Goal: Information Seeking & Learning: Learn about a topic

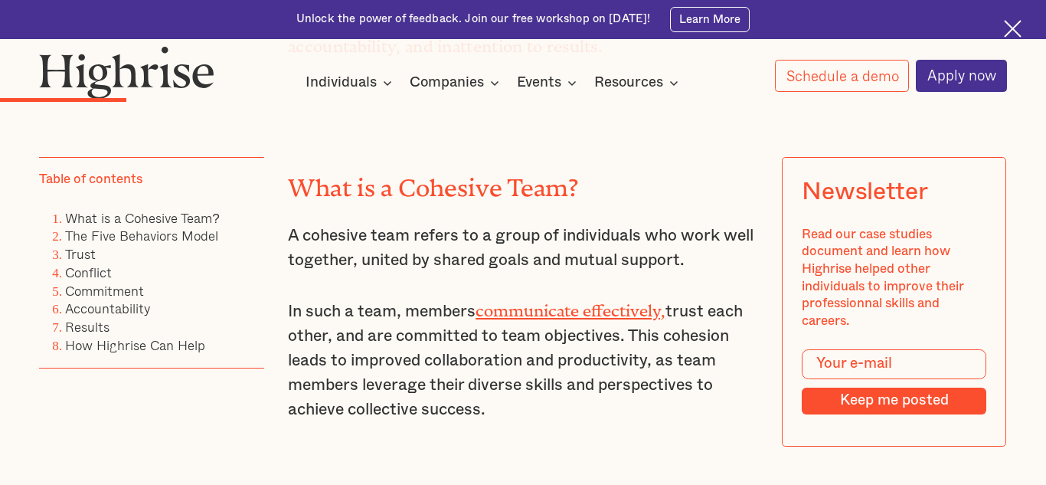
scroll to position [1689, 0]
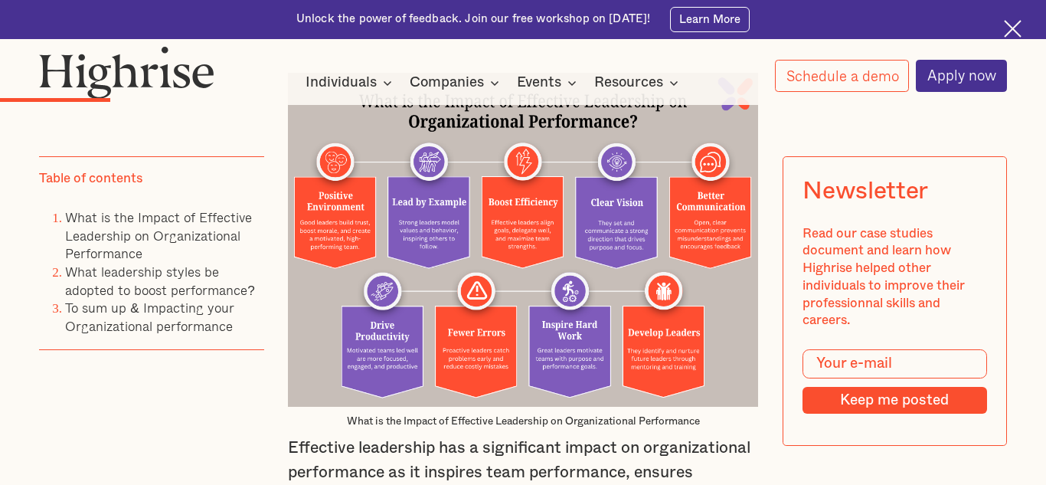
scroll to position [1869, 0]
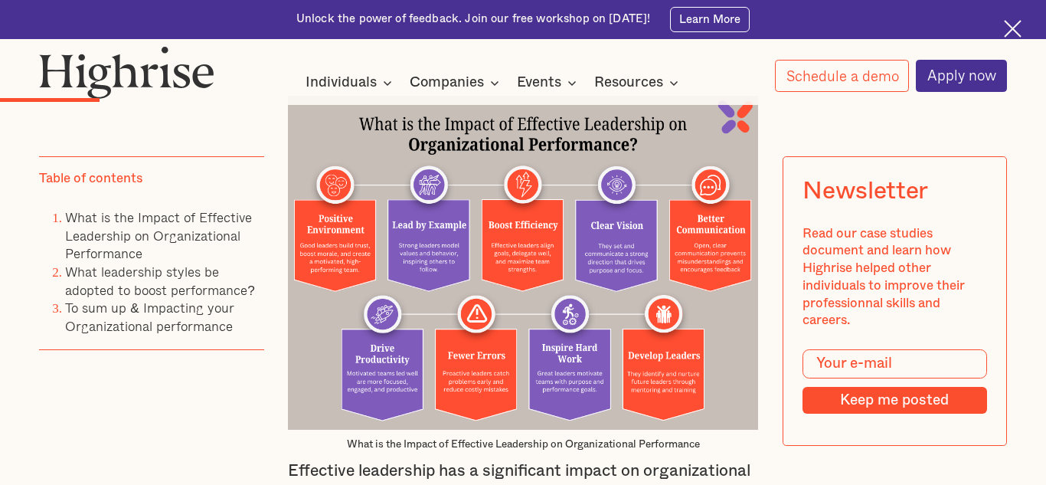
drag, startPoint x: 290, startPoint y: 286, endPoint x: 526, endPoint y: 297, distance: 236.2
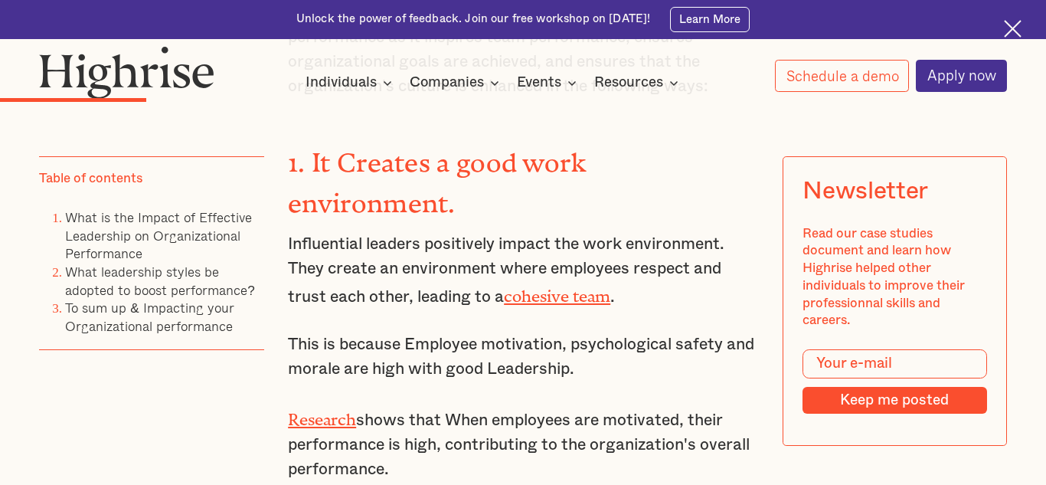
scroll to position [2325, 0]
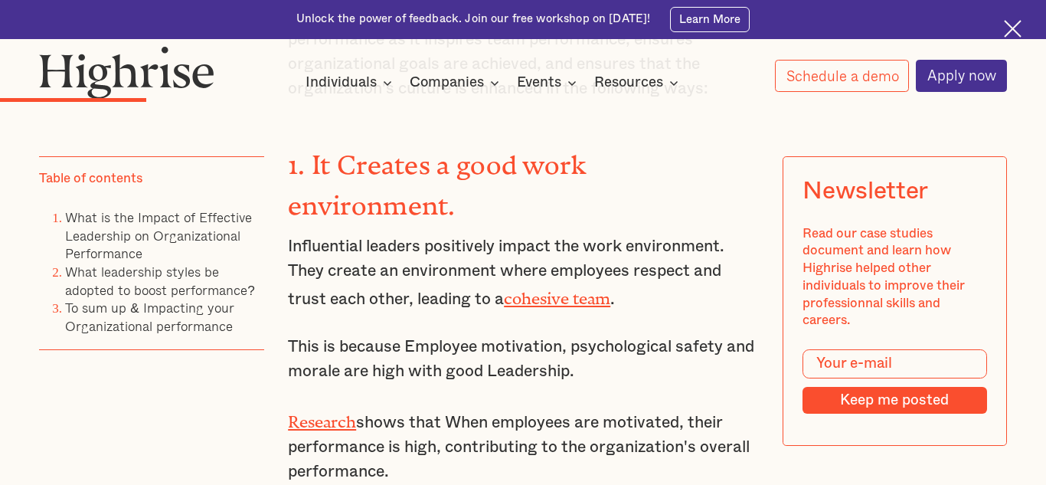
drag, startPoint x: 299, startPoint y: 237, endPoint x: 433, endPoint y: 277, distance: 140.8
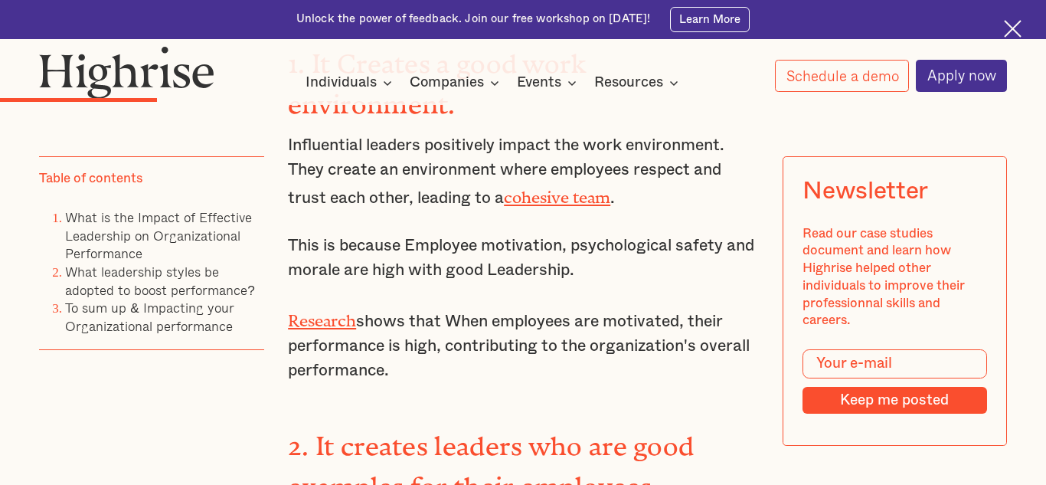
scroll to position [2434, 0]
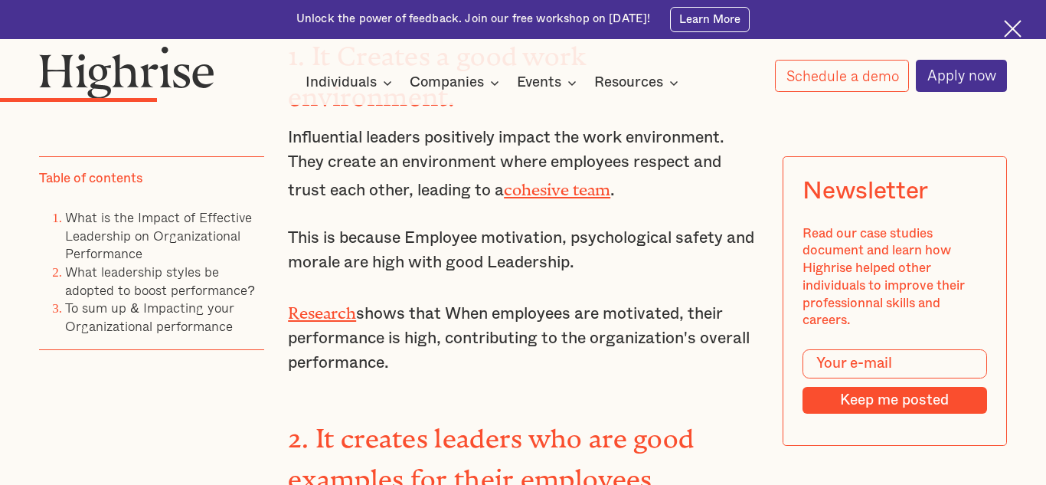
drag, startPoint x: 346, startPoint y: 231, endPoint x: 712, endPoint y: 293, distance: 371.2
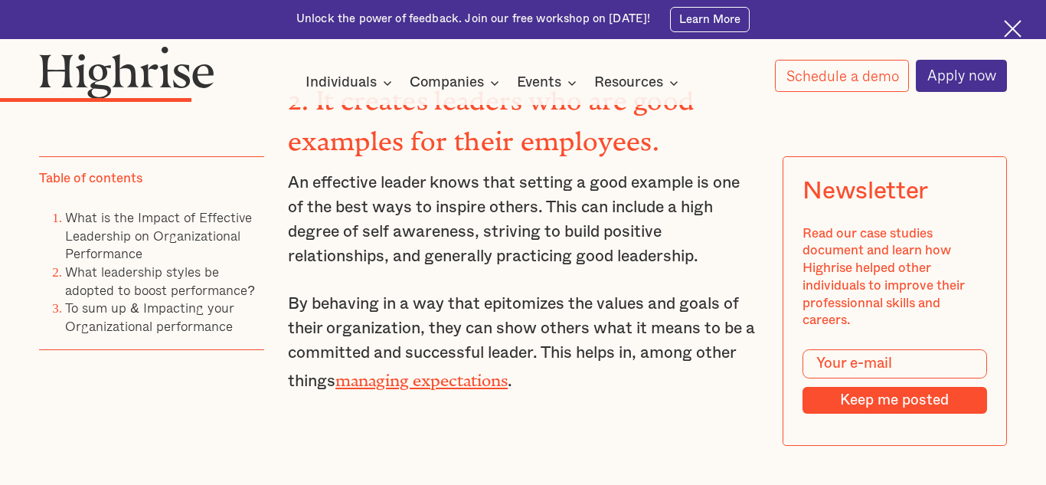
scroll to position [2781, 0]
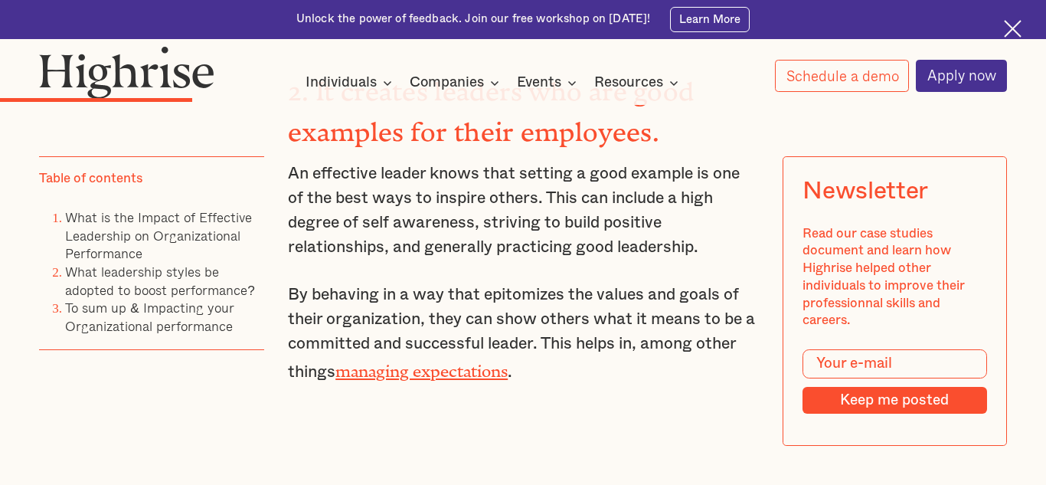
drag, startPoint x: 324, startPoint y: 138, endPoint x: 463, endPoint y: 199, distance: 151.6
drag, startPoint x: 314, startPoint y: 161, endPoint x: 443, endPoint y: 203, distance: 136.1
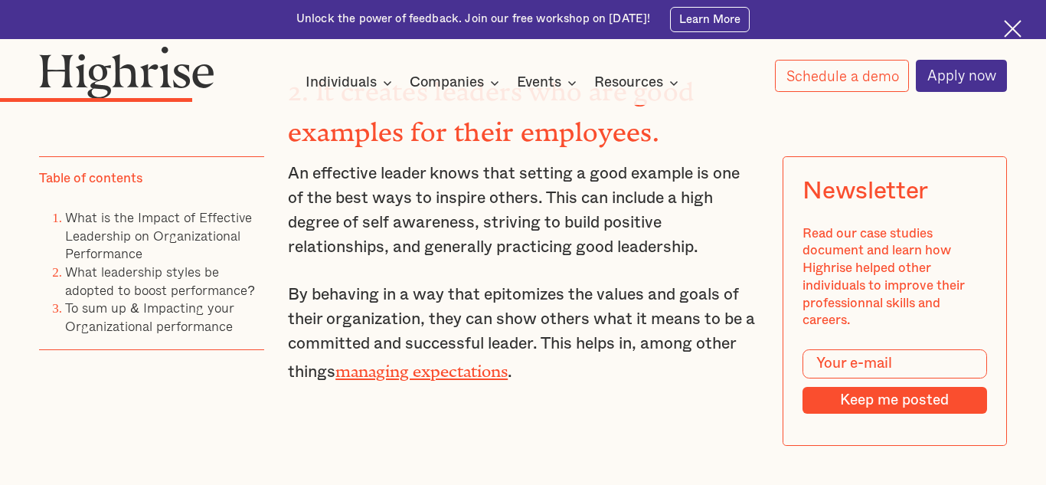
drag, startPoint x: 290, startPoint y: 177, endPoint x: 415, endPoint y: 211, distance: 129.3
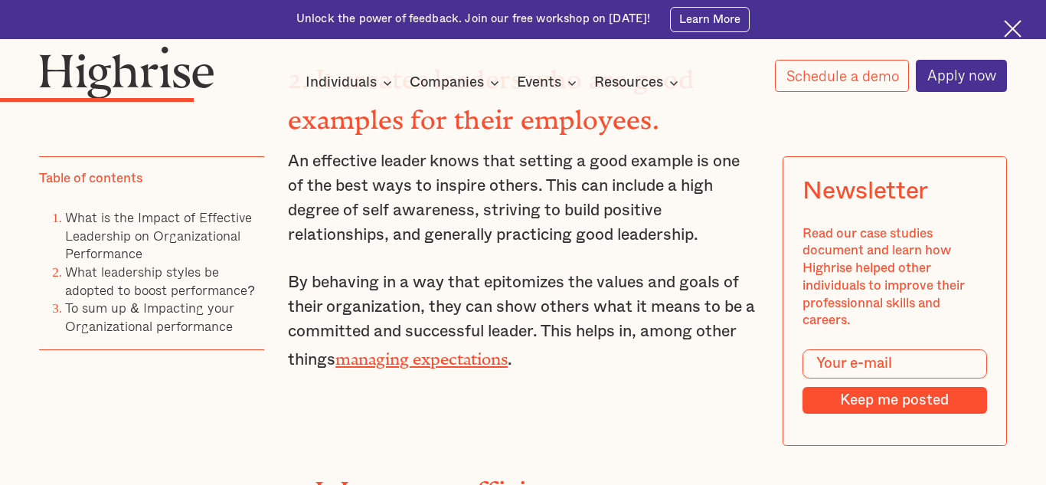
scroll to position [2797, 0]
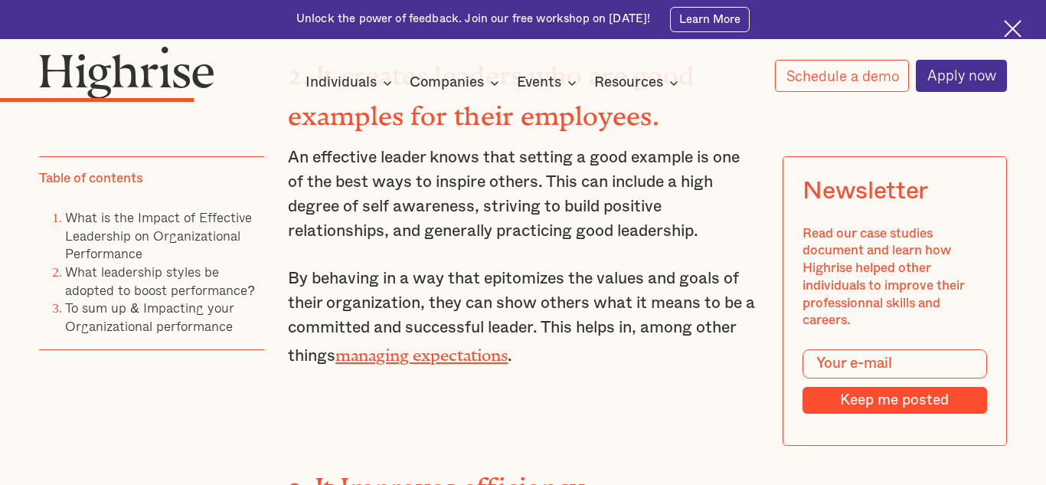
drag, startPoint x: 306, startPoint y: 230, endPoint x: 597, endPoint y: 276, distance: 295.5
drag, startPoint x: 355, startPoint y: 257, endPoint x: 595, endPoint y: 263, distance: 239.8
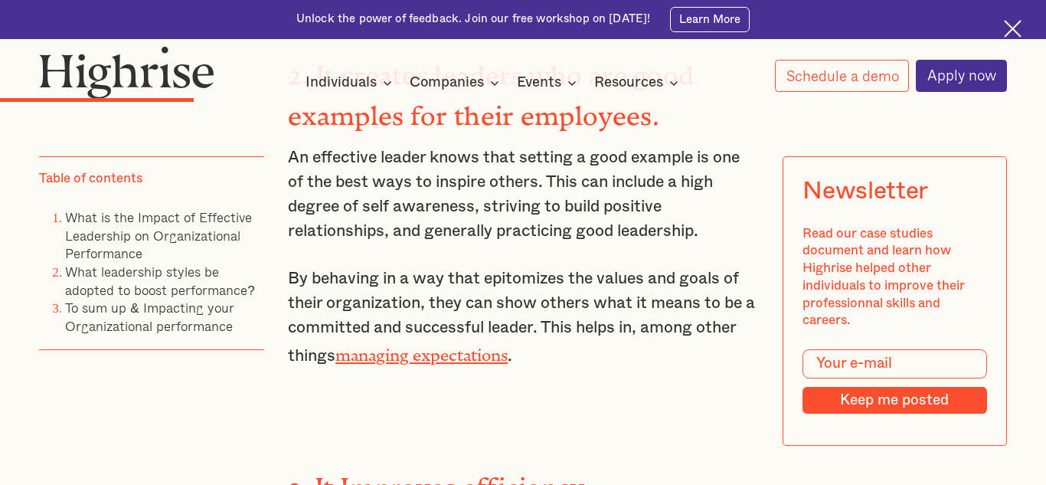
drag, startPoint x: 287, startPoint y: 293, endPoint x: 573, endPoint y: 289, distance: 285.7
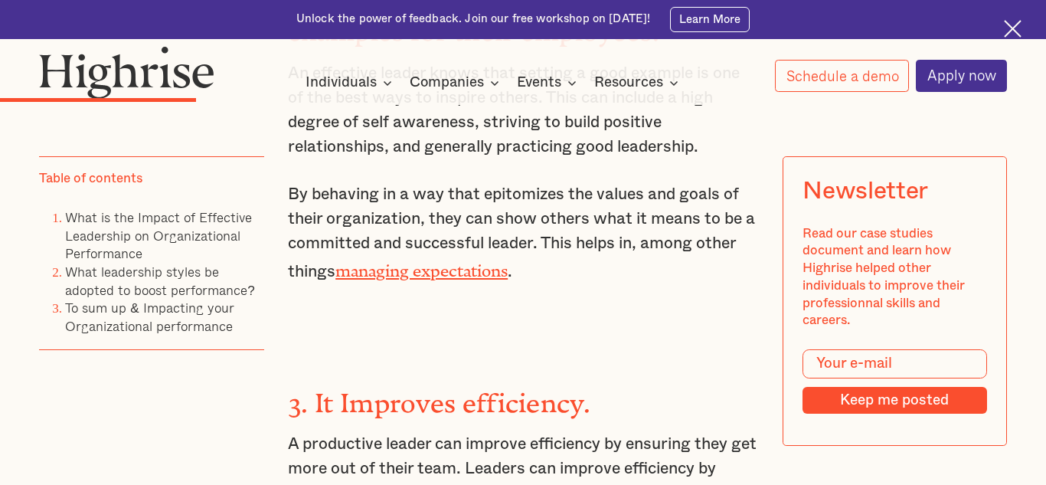
scroll to position [2882, 0]
drag, startPoint x: 322, startPoint y: 334, endPoint x: 568, endPoint y: 371, distance: 248.7
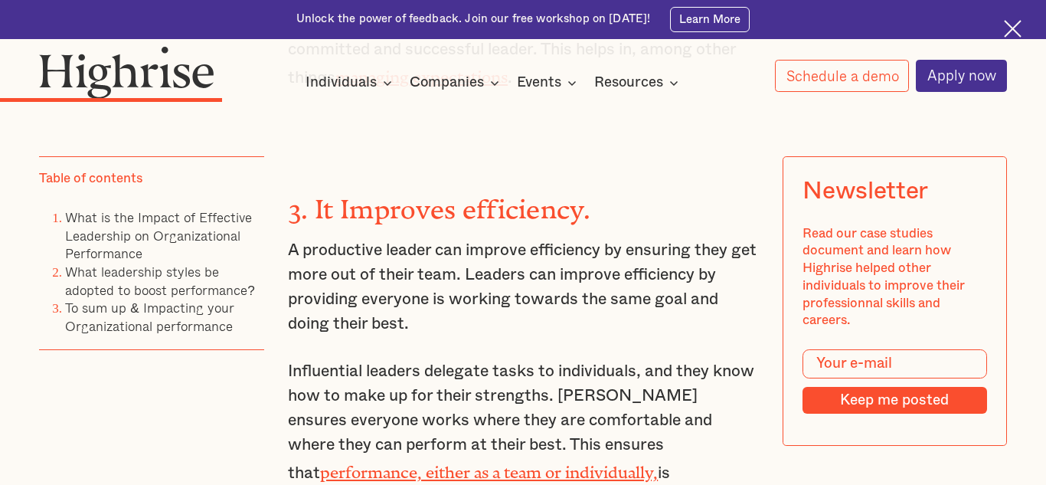
scroll to position [3077, 0]
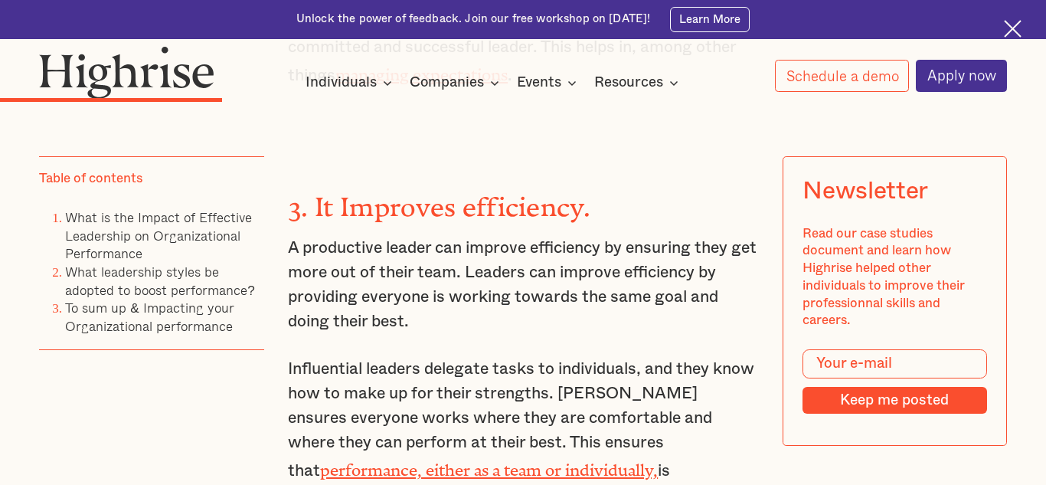
drag, startPoint x: 339, startPoint y: 218, endPoint x: 628, endPoint y: 263, distance: 292.1
drag, startPoint x: 398, startPoint y: 243, endPoint x: 673, endPoint y: 263, distance: 275.7
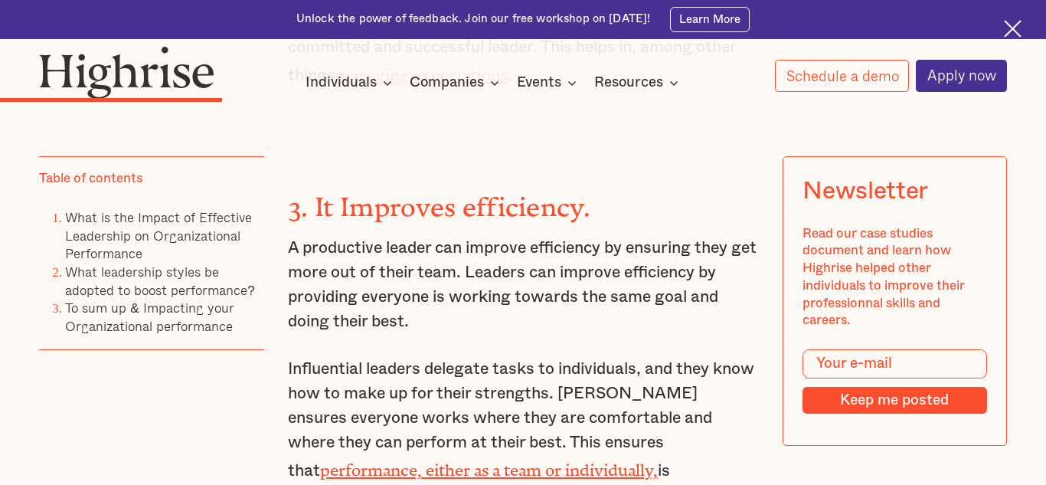
drag, startPoint x: 303, startPoint y: 222, endPoint x: 628, endPoint y: 275, distance: 329.0
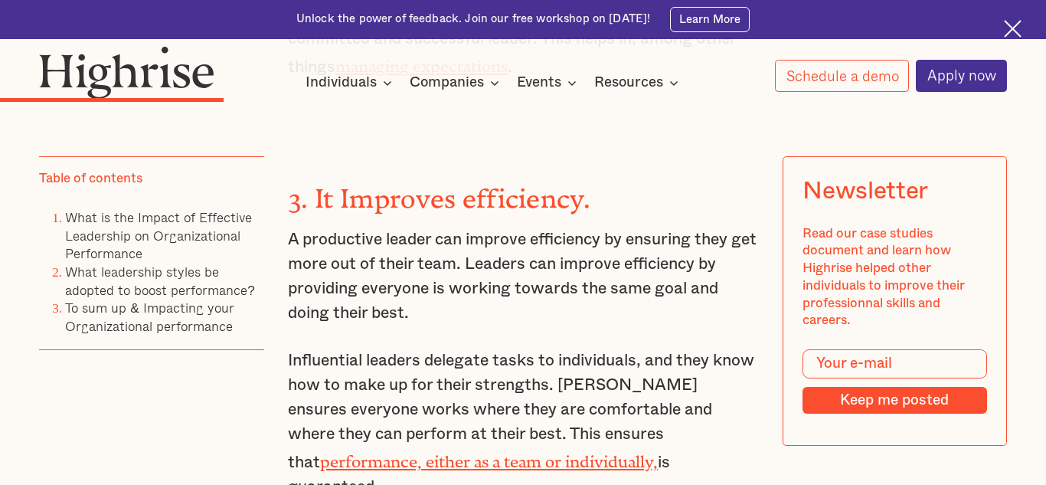
scroll to position [3093, 0]
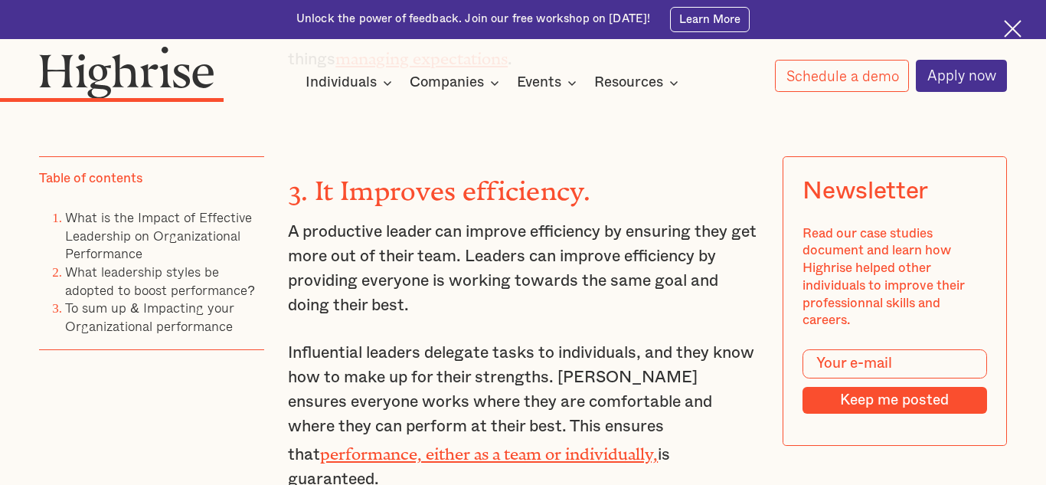
drag, startPoint x: 303, startPoint y: 310, endPoint x: 660, endPoint y: 332, distance: 358.3
drag, startPoint x: 384, startPoint y: 331, endPoint x: 499, endPoint y: 327, distance: 114.9
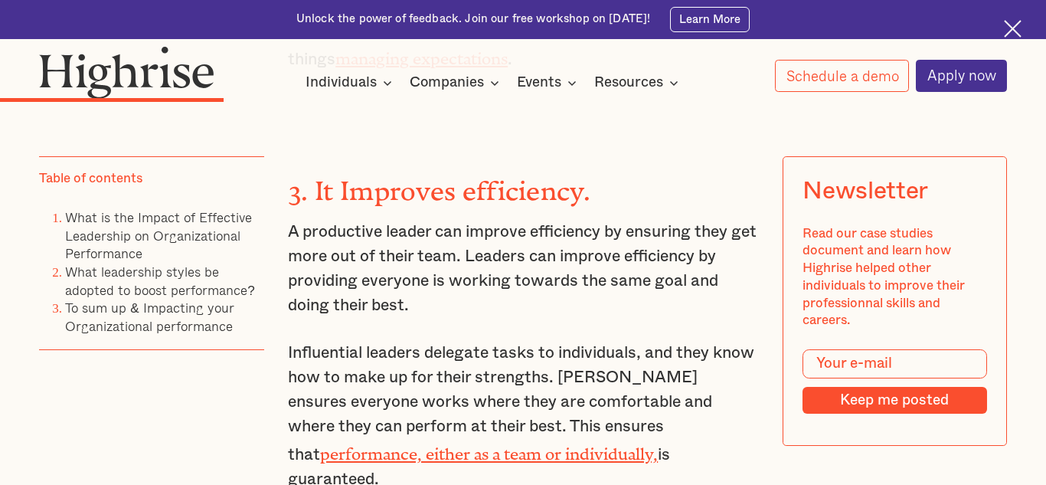
drag, startPoint x: 436, startPoint y: 326, endPoint x: 714, endPoint y: 343, distance: 278.5
drag, startPoint x: 477, startPoint y: 342, endPoint x: 737, endPoint y: 381, distance: 262.4
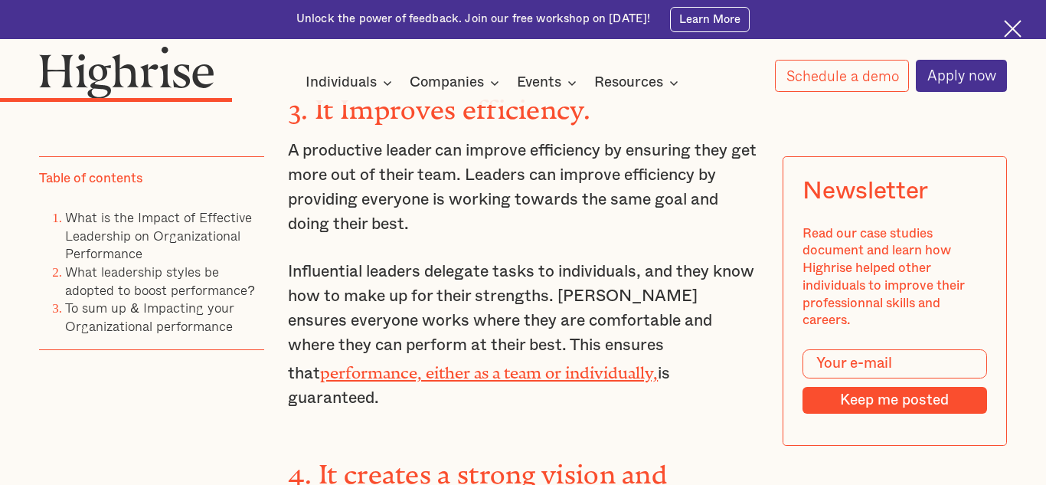
scroll to position [3179, 0]
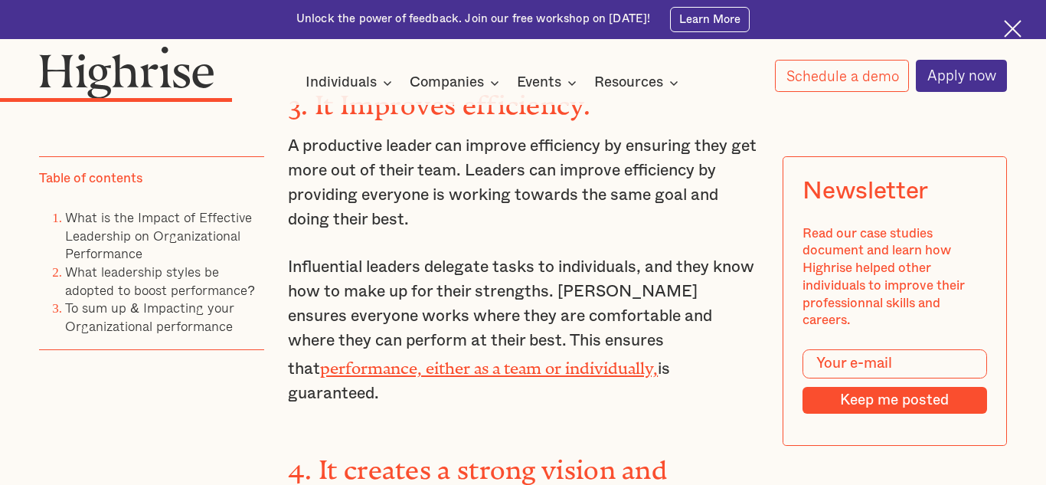
drag, startPoint x: 291, startPoint y: 340, endPoint x: 495, endPoint y: 391, distance: 210.1
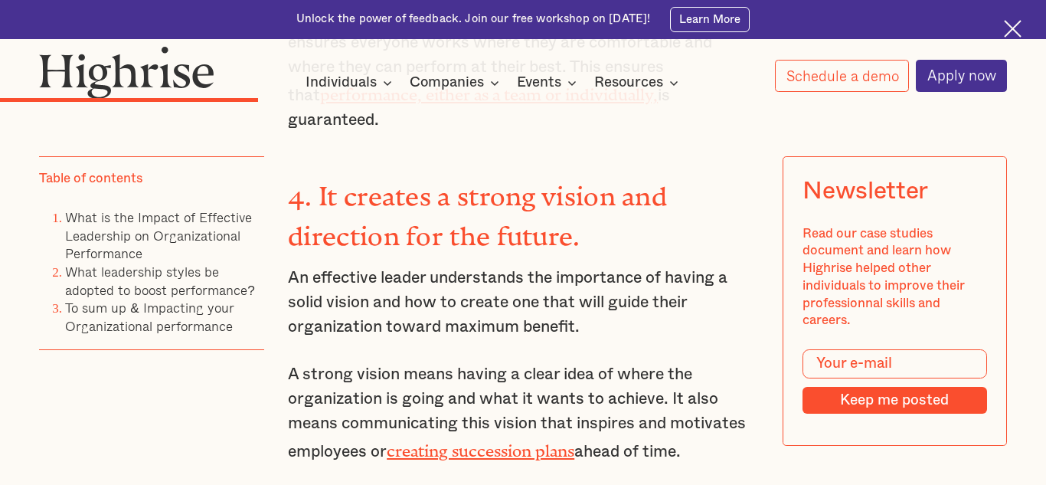
scroll to position [3455, 0]
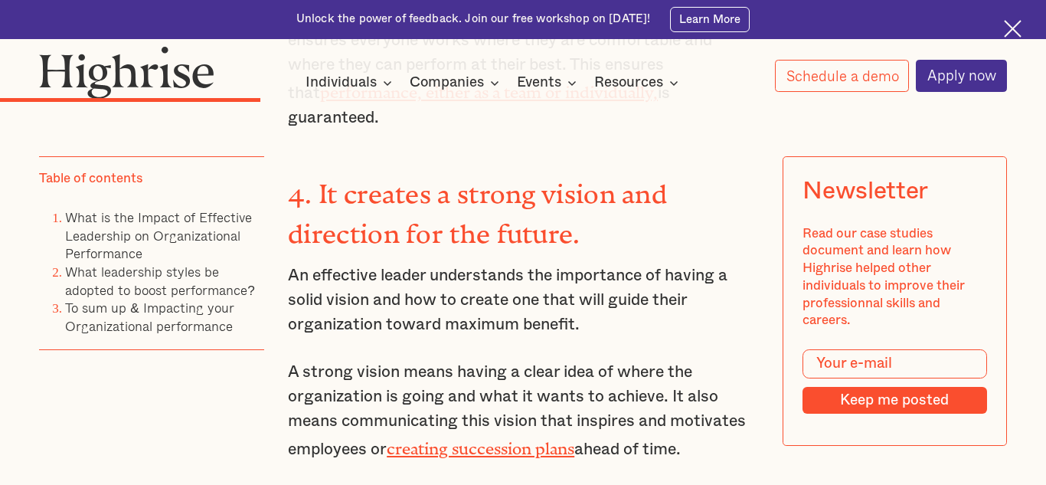
drag, startPoint x: 336, startPoint y: 227, endPoint x: 742, endPoint y: 233, distance: 405.9
drag, startPoint x: 499, startPoint y: 262, endPoint x: 606, endPoint y: 266, distance: 106.5
drag, startPoint x: 322, startPoint y: 306, endPoint x: 662, endPoint y: 380, distance: 347.9
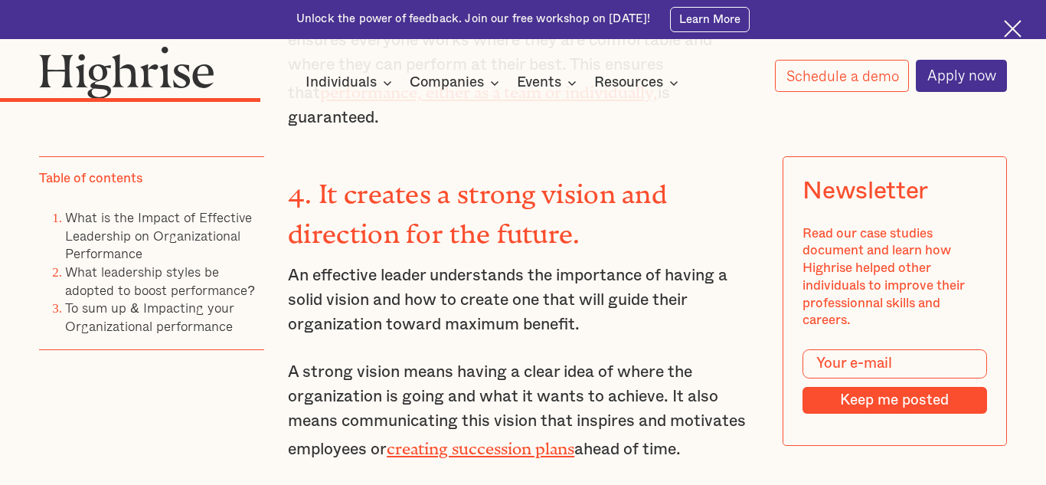
drag, startPoint x: 388, startPoint y: 332, endPoint x: 621, endPoint y: 388, distance: 240.2
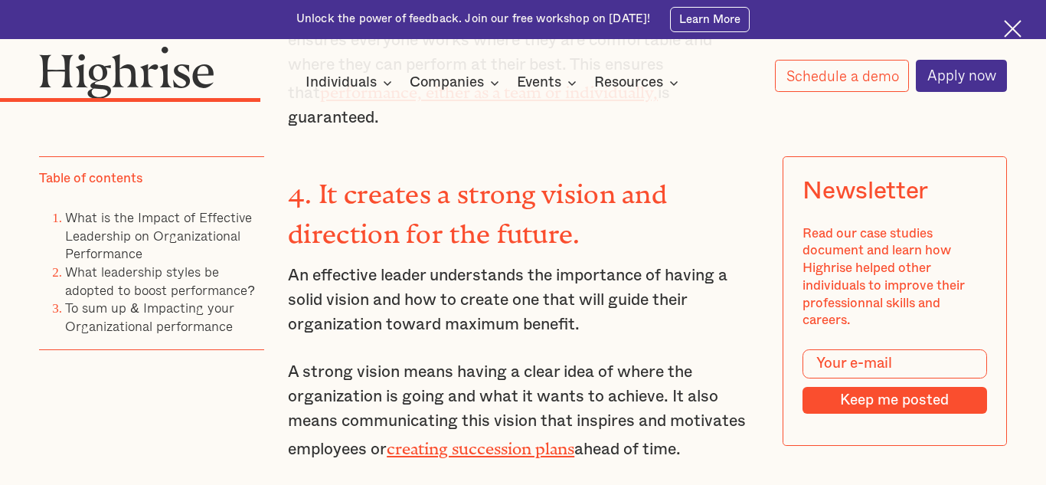
drag, startPoint x: 361, startPoint y: 350, endPoint x: 596, endPoint y: 380, distance: 237.0
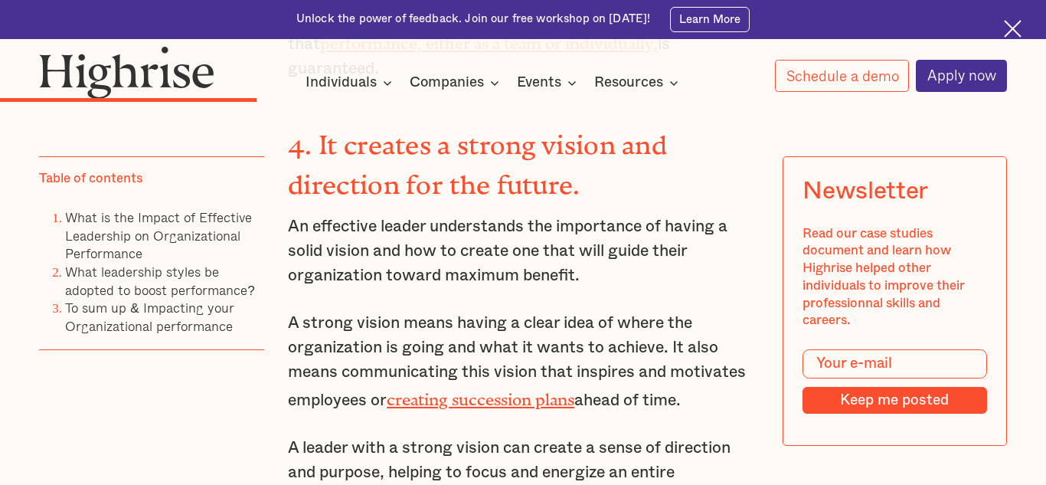
drag, startPoint x: 504, startPoint y: 406, endPoint x: 702, endPoint y: 430, distance: 199.8
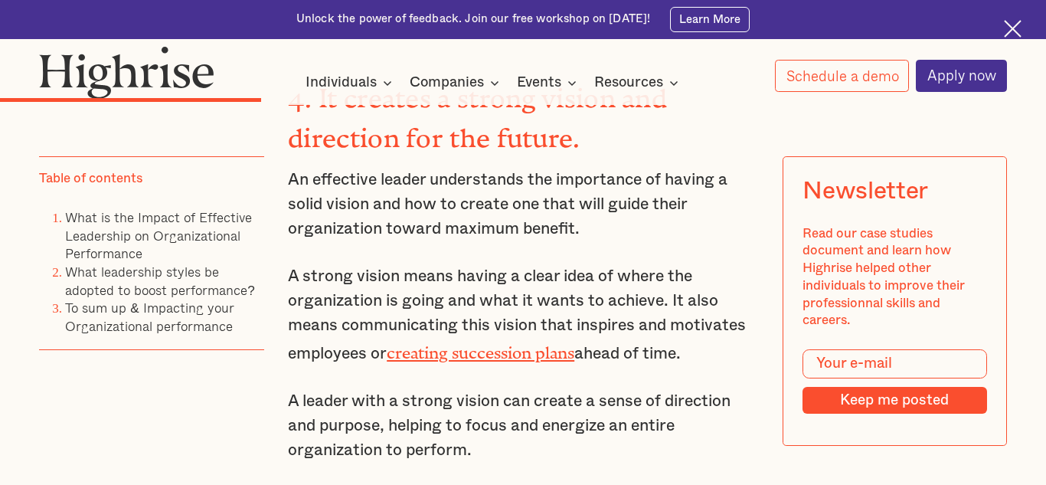
scroll to position [3551, 0]
drag, startPoint x: 515, startPoint y: 360, endPoint x: 694, endPoint y: 386, distance: 180.3
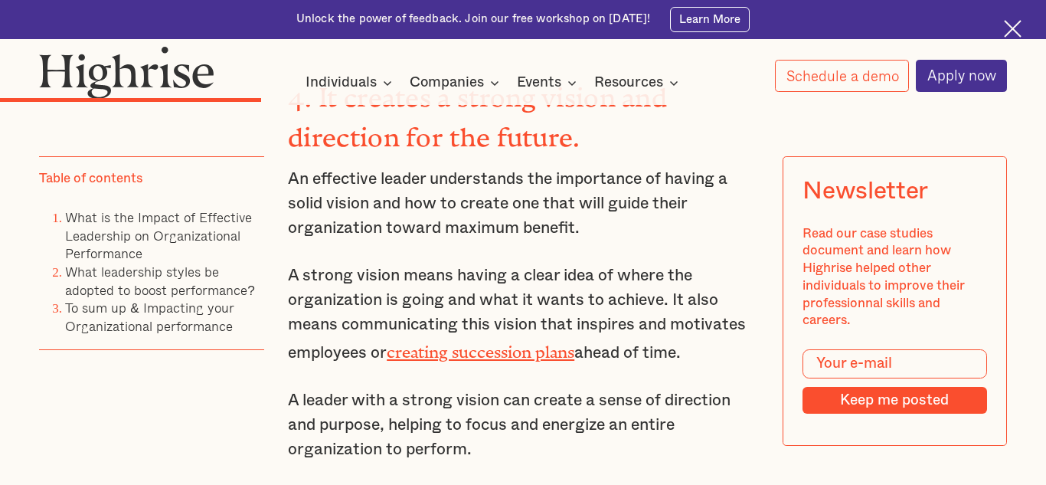
drag, startPoint x: 346, startPoint y: 381, endPoint x: 669, endPoint y: 380, distance: 323.2
drag, startPoint x: 672, startPoint y: 381, endPoint x: 298, endPoint y: 338, distance: 377.0
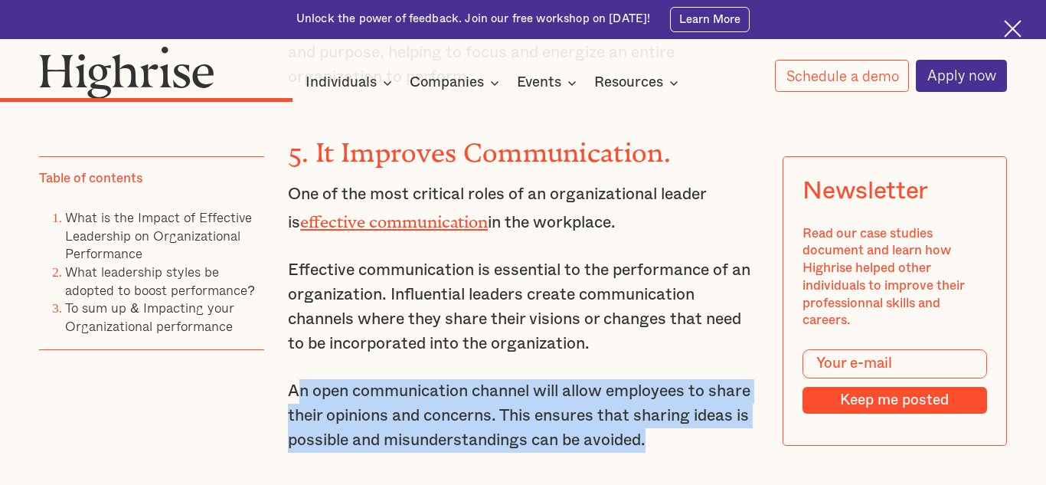
scroll to position [3926, 0]
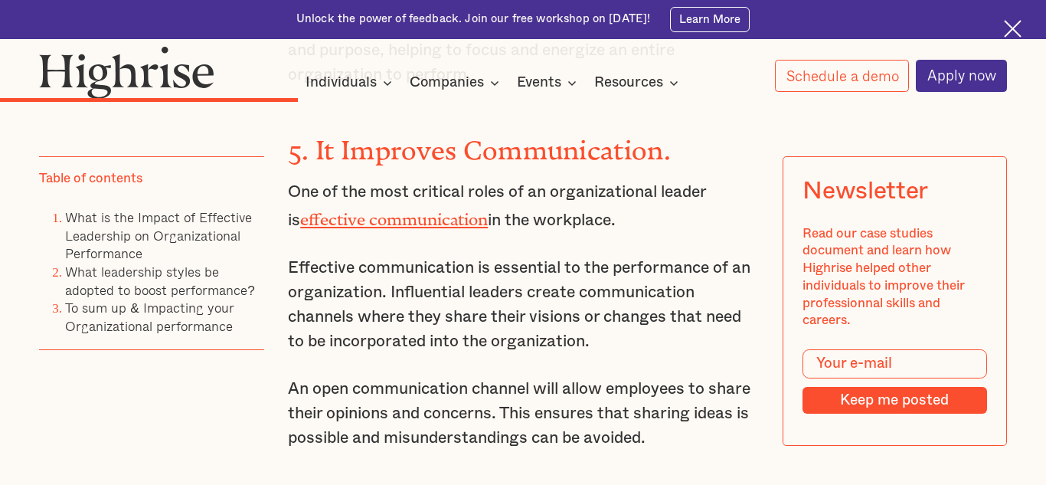
drag, startPoint x: 322, startPoint y: 111, endPoint x: 619, endPoint y: 278, distance: 340.2
click at [619, 278] on div "3. It Improves efficiency. A productive leader can improve efficiency by ensuri…" at bounding box center [523, 314] width 470 height 2038
click at [638, 293] on div "3. It Improves efficiency. A productive leader can improve efficiency by ensuri…" at bounding box center [523, 314] width 470 height 2038
drag, startPoint x: 306, startPoint y: 340, endPoint x: 598, endPoint y: 346, distance: 292.6
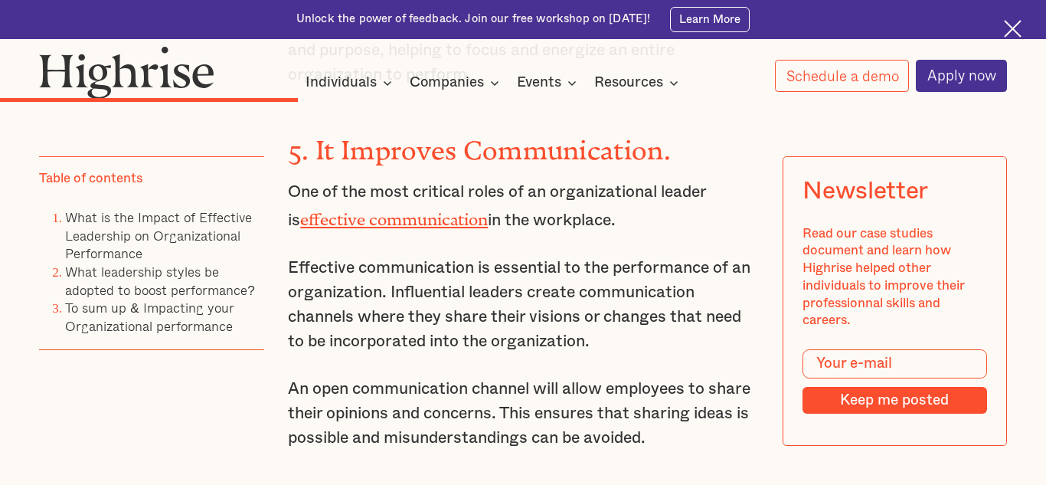
drag, startPoint x: 617, startPoint y: 347, endPoint x: 312, endPoint y: 354, distance: 304.9
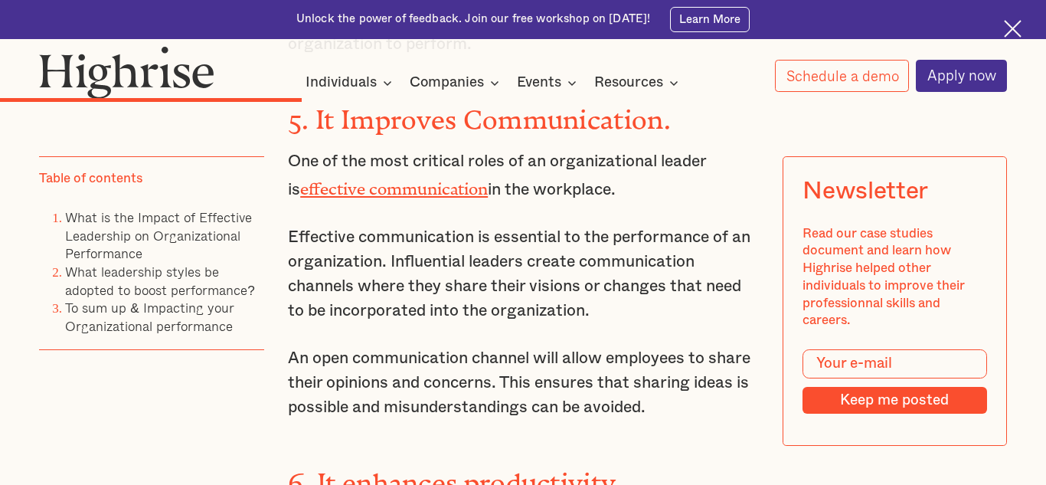
scroll to position [3975, 0]
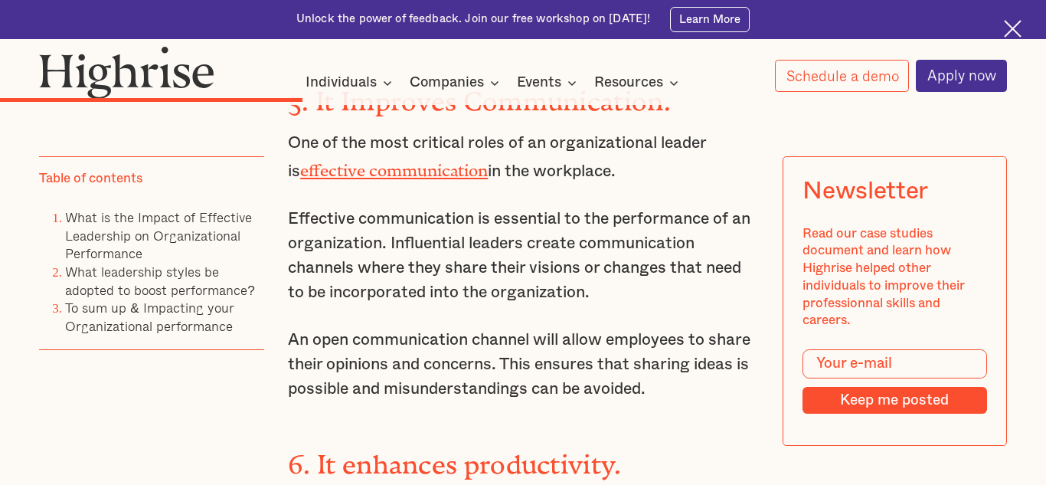
drag, startPoint x: 347, startPoint y: 341, endPoint x: 402, endPoint y: 408, distance: 87.1
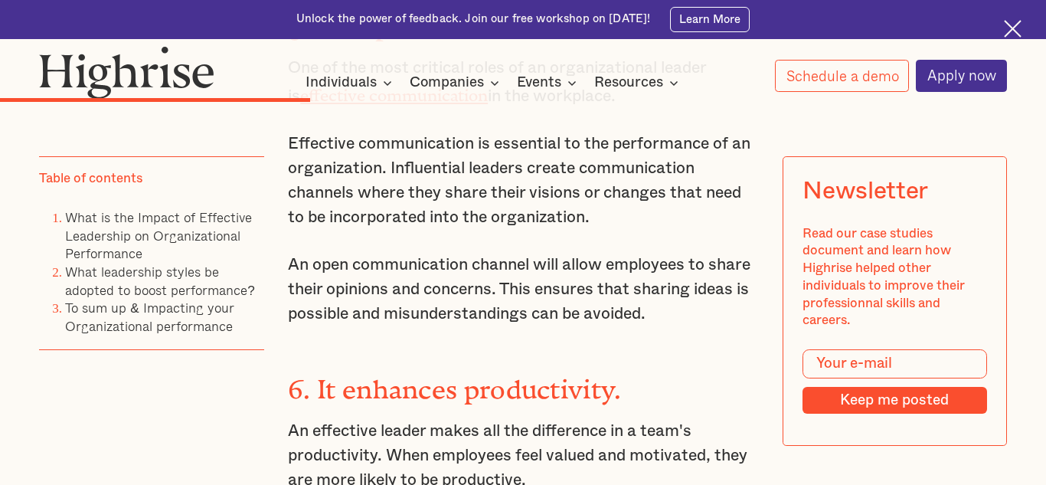
scroll to position [4051, 0]
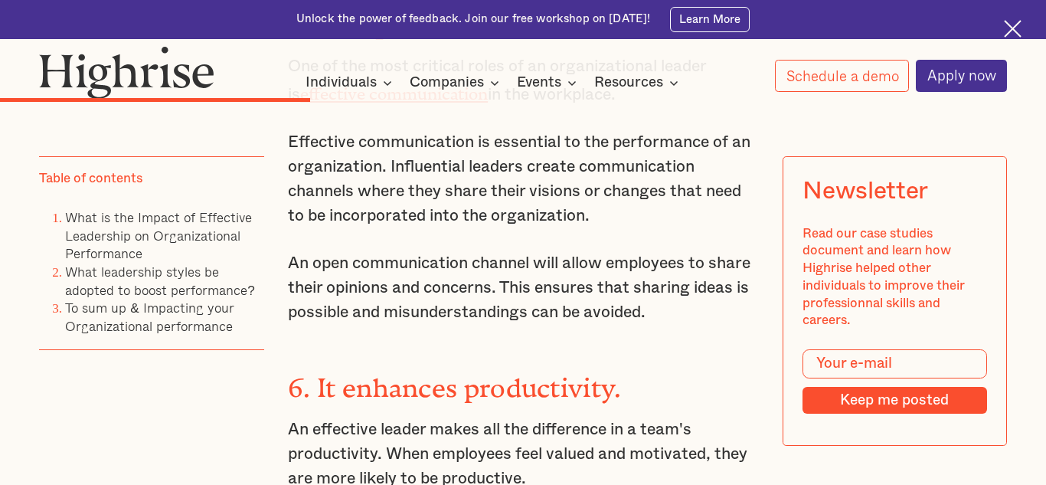
drag, startPoint x: 339, startPoint y: 286, endPoint x: 377, endPoint y: 327, distance: 55.8
drag, startPoint x: 292, startPoint y: 312, endPoint x: 394, endPoint y: 334, distance: 104.1
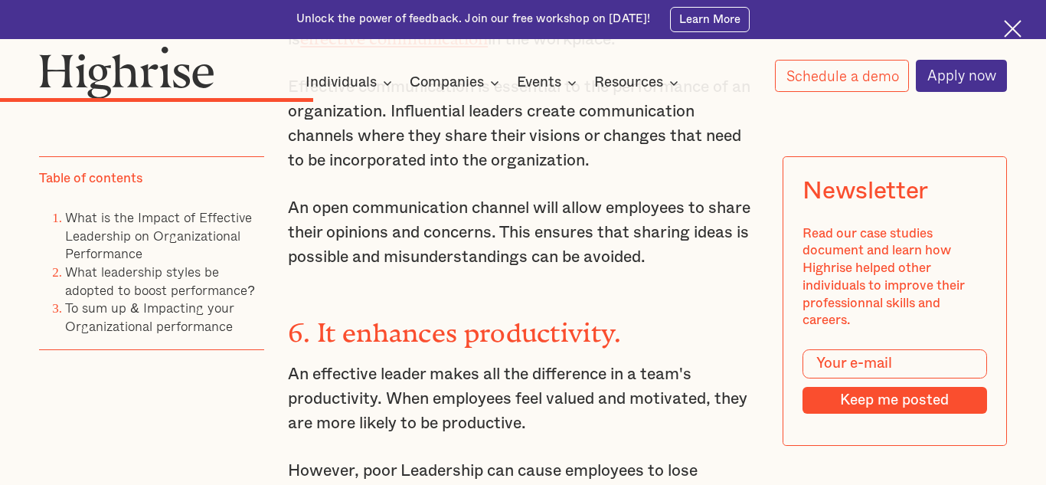
scroll to position [4107, 0]
drag, startPoint x: 297, startPoint y: 326, endPoint x: 502, endPoint y: 368, distance: 209.4
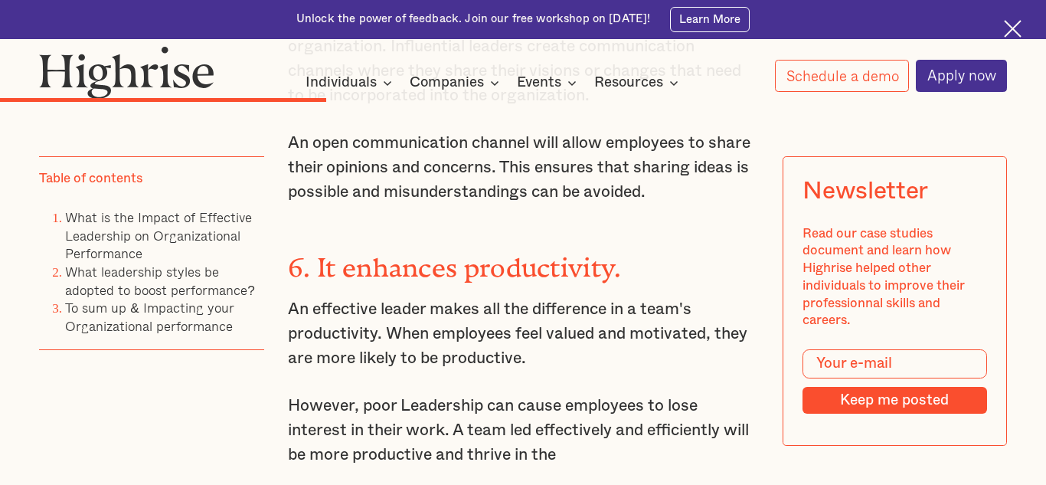
scroll to position [4213, 0]
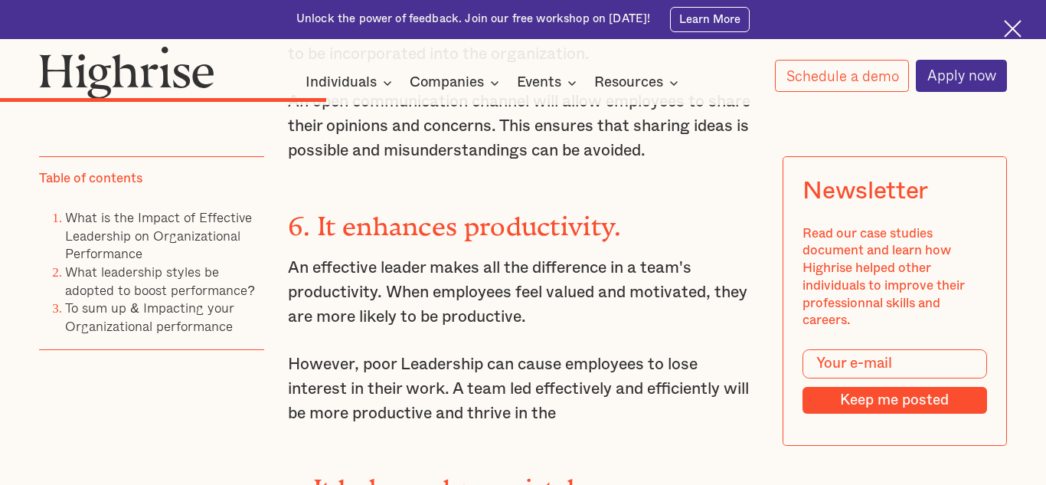
drag, startPoint x: 319, startPoint y: 335, endPoint x: 647, endPoint y: 325, distance: 328.7
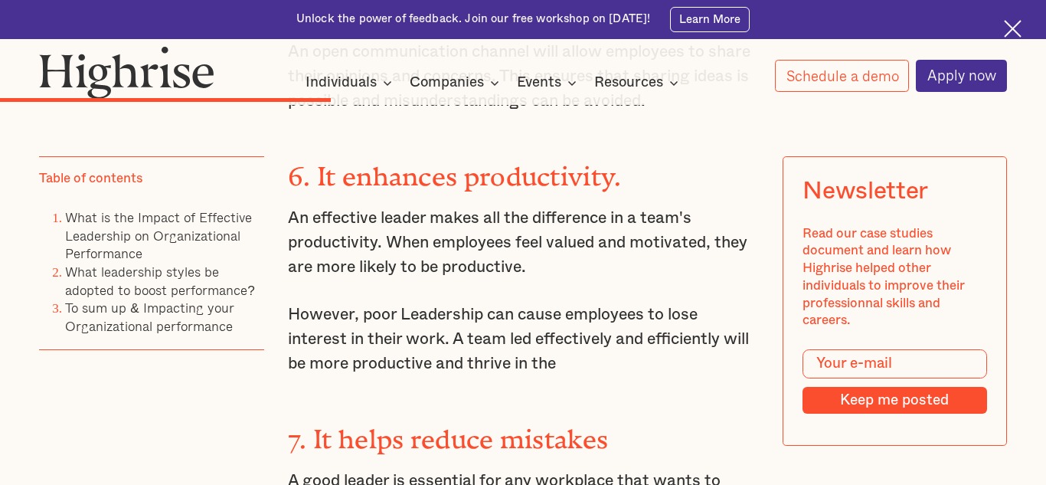
scroll to position [4272, 0]
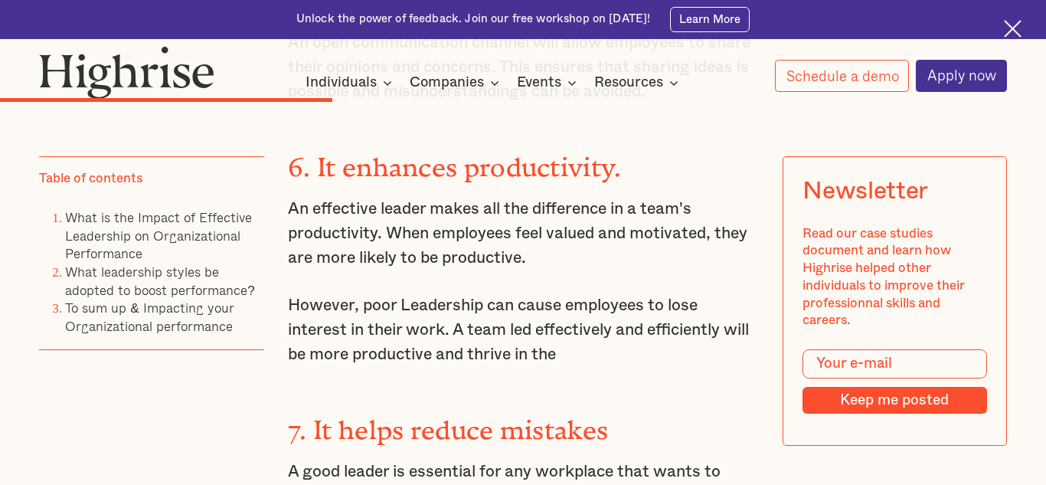
drag, startPoint x: 296, startPoint y: 326, endPoint x: 506, endPoint y: 360, distance: 212.5
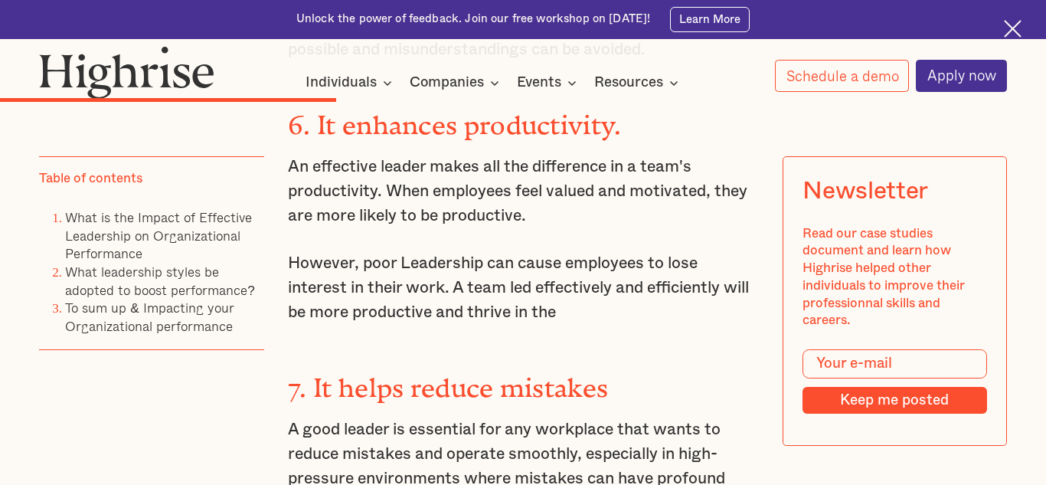
scroll to position [4316, 0]
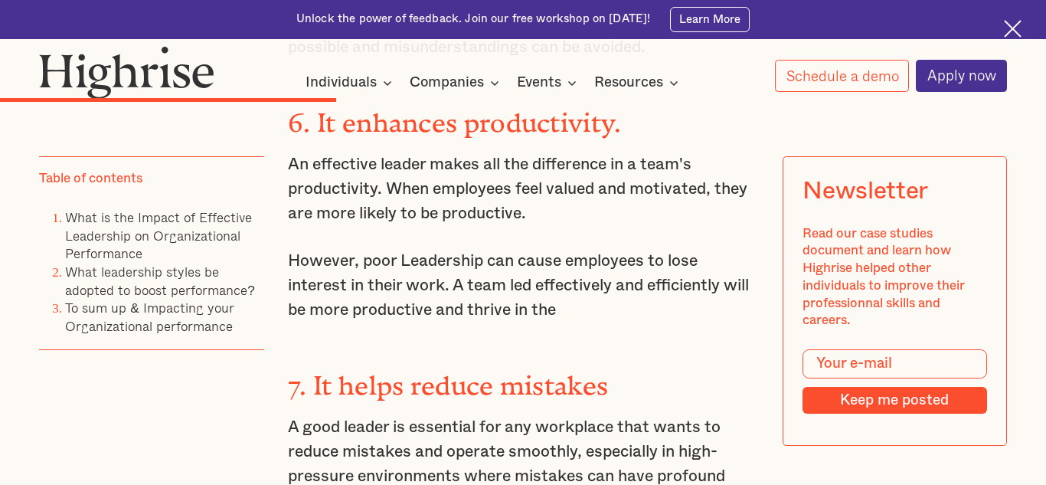
drag, startPoint x: 292, startPoint y: 355, endPoint x: 448, endPoint y: 421, distance: 169.9
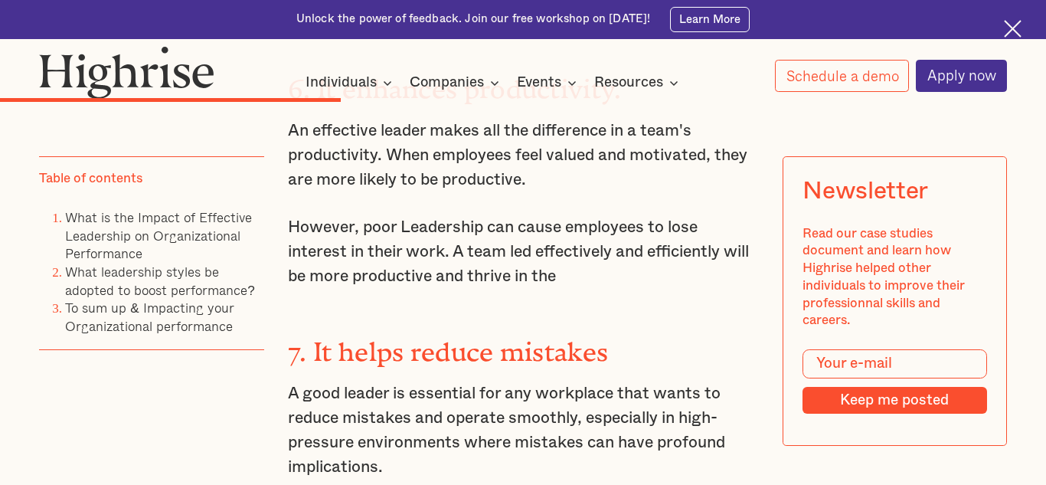
scroll to position [4361, 0]
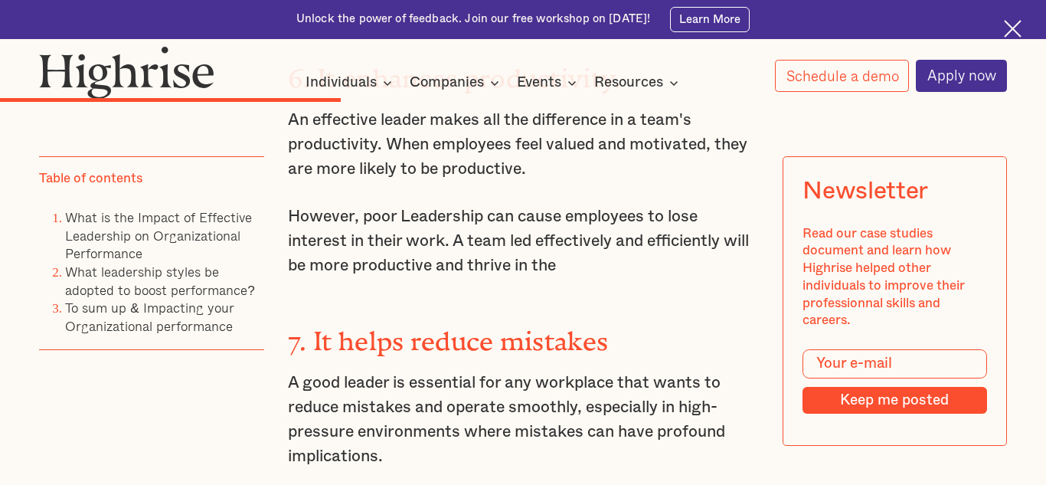
drag, startPoint x: 336, startPoint y: 333, endPoint x: 394, endPoint y: 374, distance: 71.0
drag, startPoint x: 355, startPoint y: 358, endPoint x: 710, endPoint y: 365, distance: 354.7
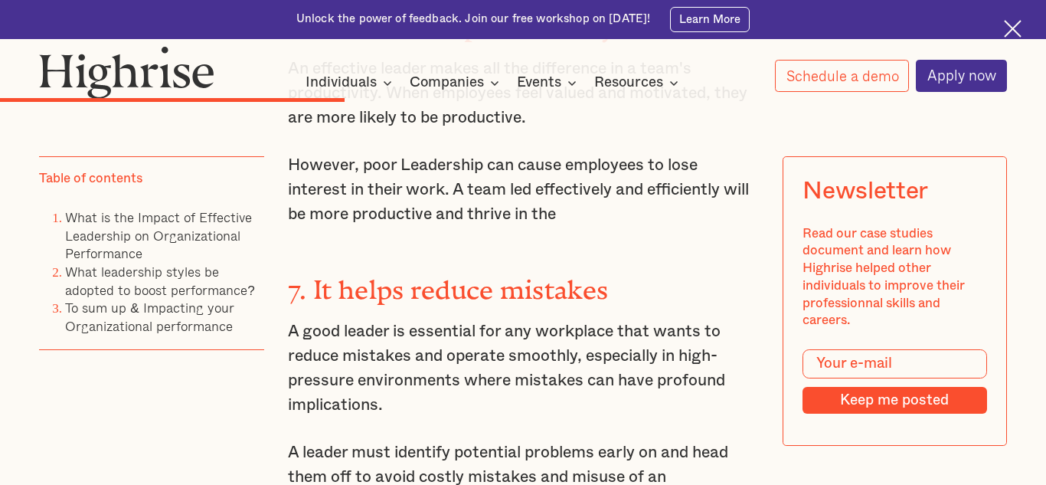
scroll to position [4419, 0]
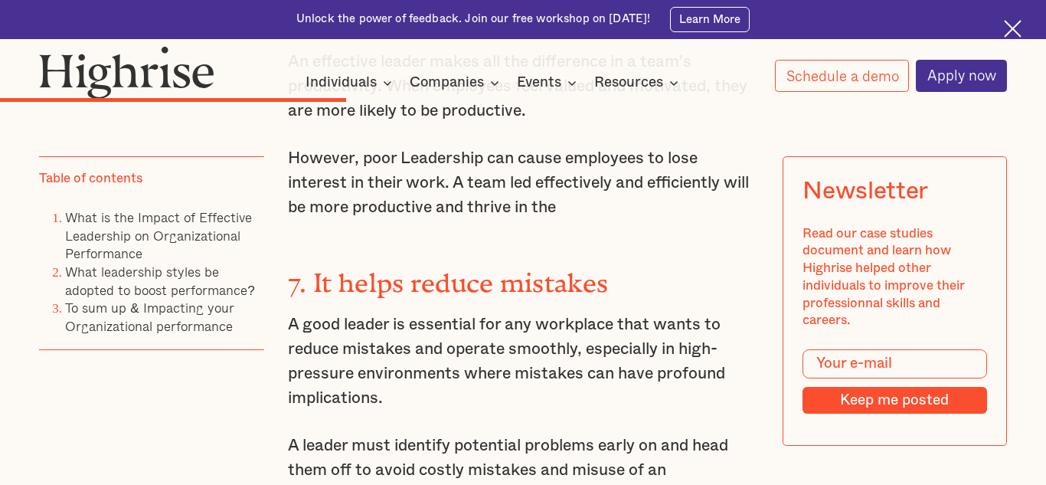
drag, startPoint x: 335, startPoint y: 348, endPoint x: 637, endPoint y: 381, distance: 303.5
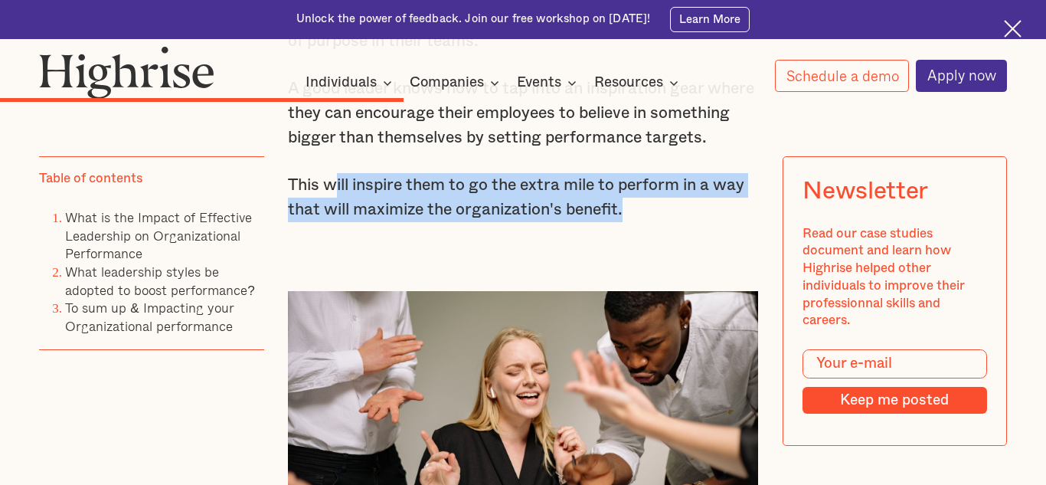
scroll to position [5035, 0]
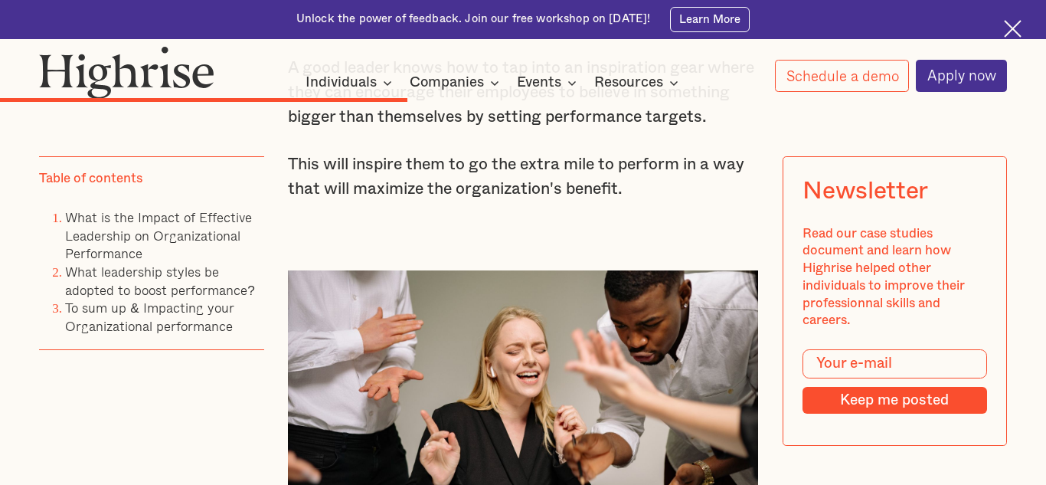
drag, startPoint x: 297, startPoint y: 332, endPoint x: 364, endPoint y: 355, distance: 70.5
drag, startPoint x: 298, startPoint y: 325, endPoint x: 378, endPoint y: 358, distance: 85.9
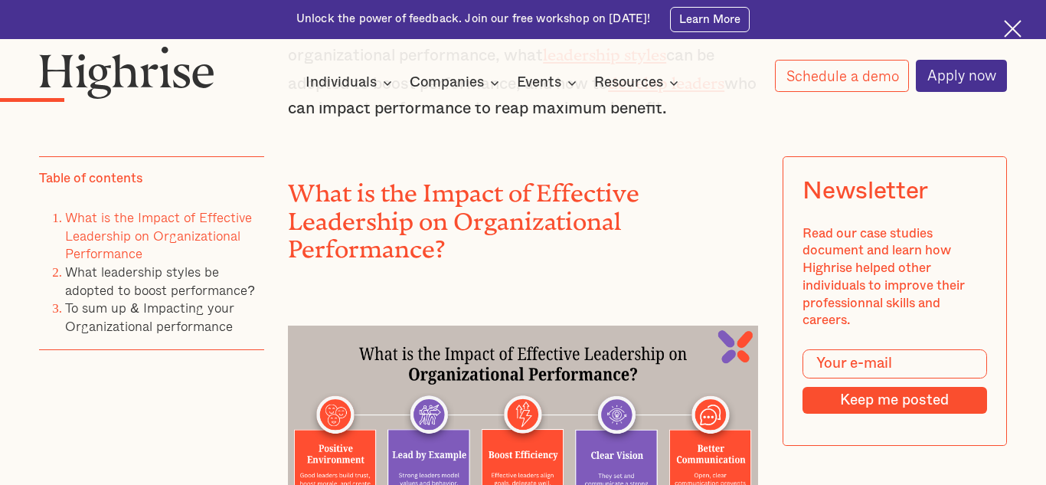
scroll to position [1608, 0]
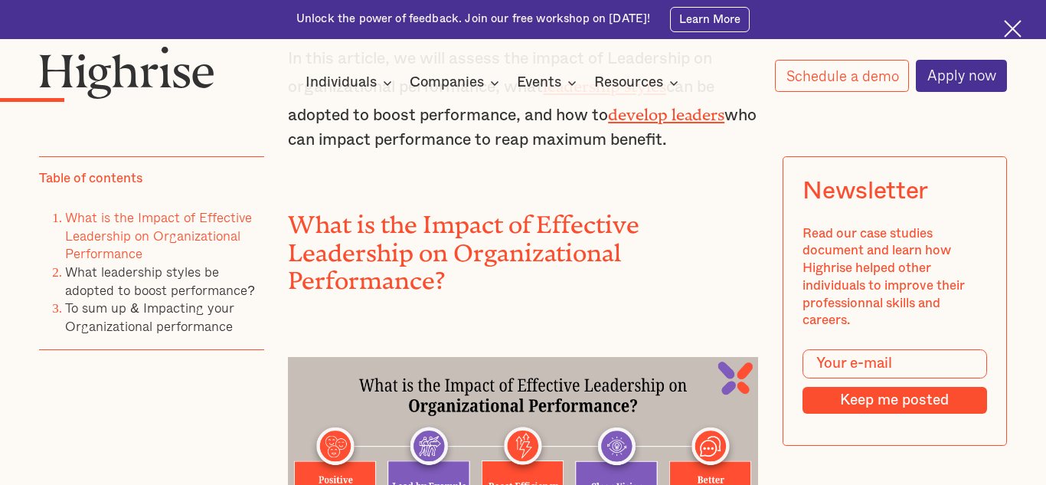
drag, startPoint x: 287, startPoint y: 251, endPoint x: 299, endPoint y: 252, distance: 11.5
click at [299, 252] on h2 "What is the Impact of Effective Leadership on Organizational Performance?" at bounding box center [523, 245] width 470 height 83
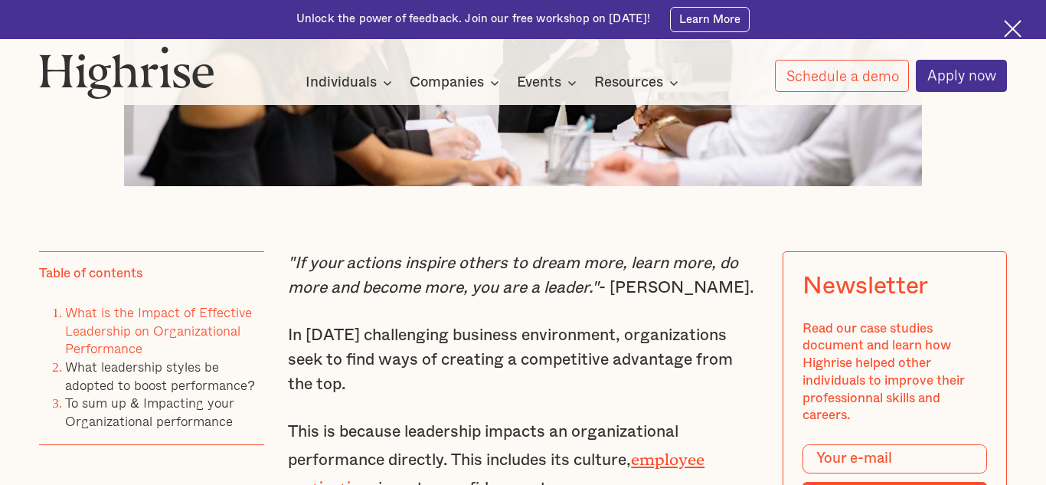
scroll to position [838, 0]
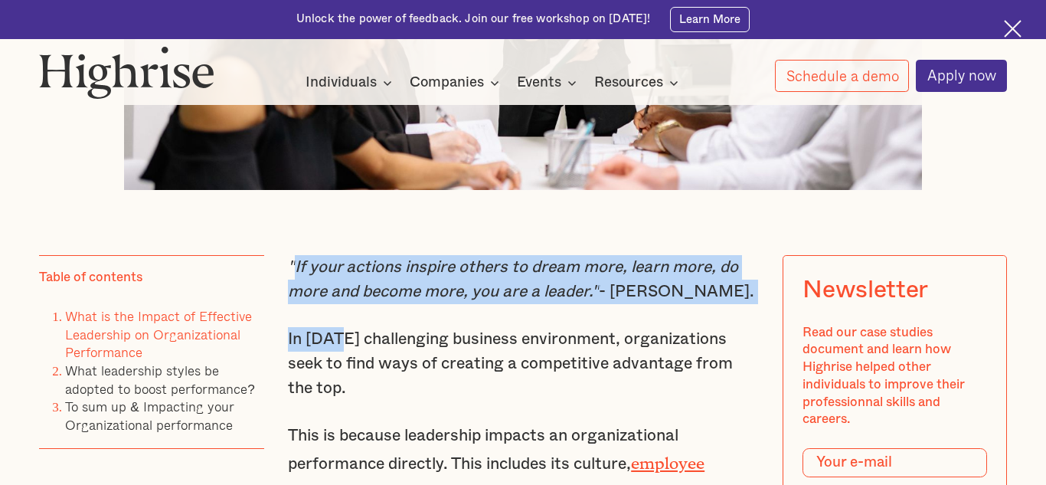
drag, startPoint x: 294, startPoint y: 259, endPoint x: 343, endPoint y: 339, distance: 94.2
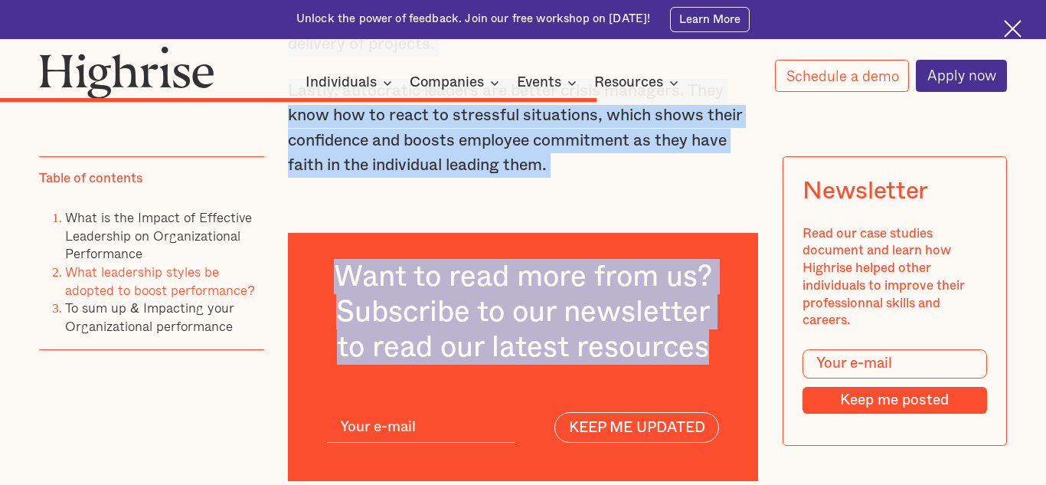
scroll to position [7208, 0]
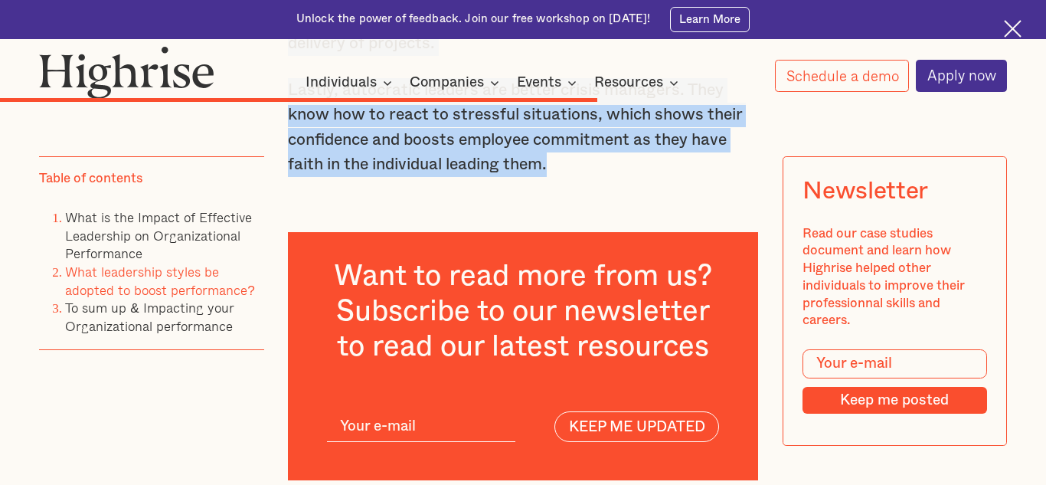
drag, startPoint x: 278, startPoint y: 256, endPoint x: 577, endPoint y: 190, distance: 306.6
copy div ""If your actions inspire others to dream more, learn more, do more and become m…"
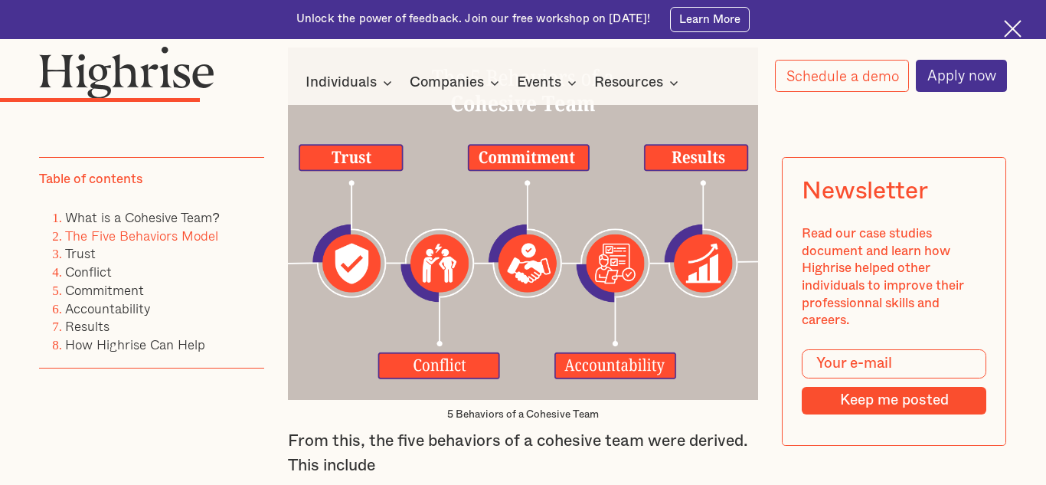
scroll to position [2218, 0]
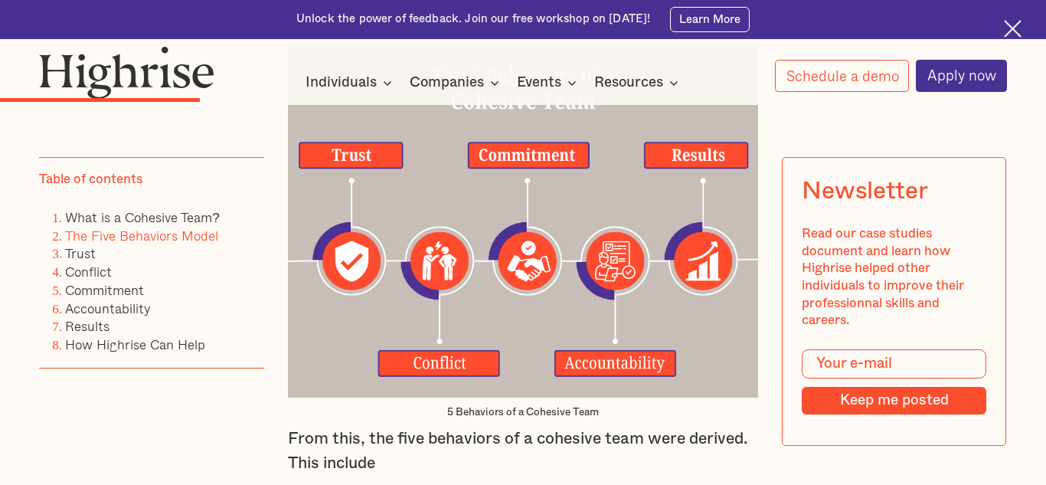
drag, startPoint x: 334, startPoint y: 263, endPoint x: 523, endPoint y: 309, distance: 194.7
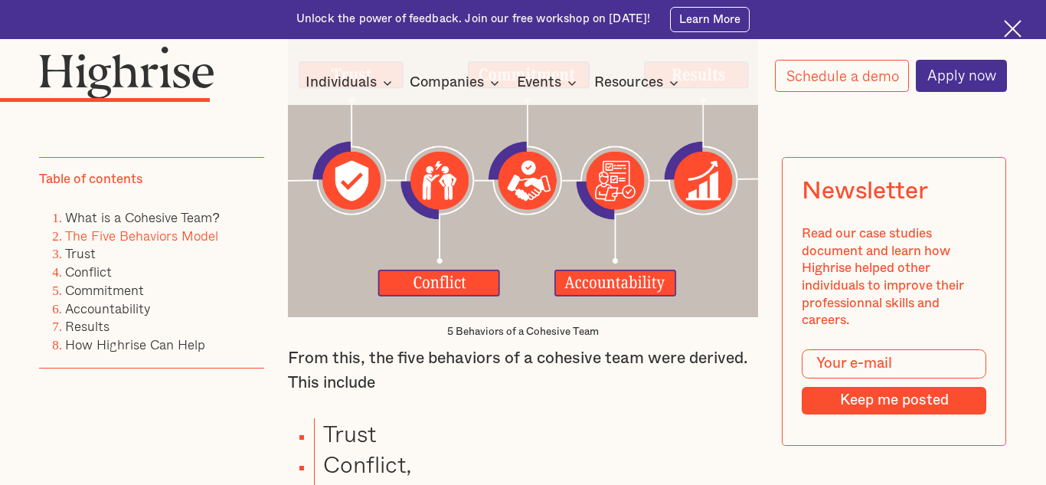
scroll to position [2300, 0]
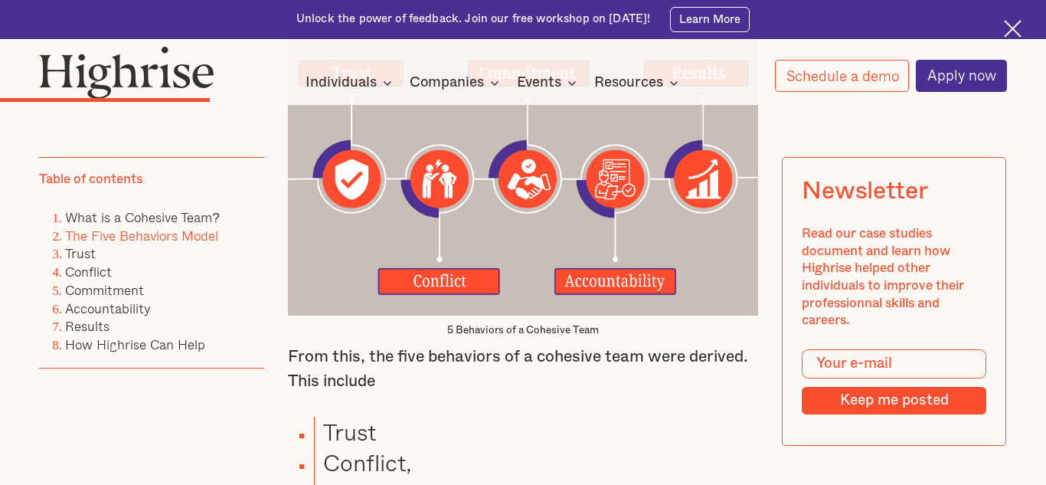
drag, startPoint x: 335, startPoint y: 273, endPoint x: 496, endPoint y: 294, distance: 162.9
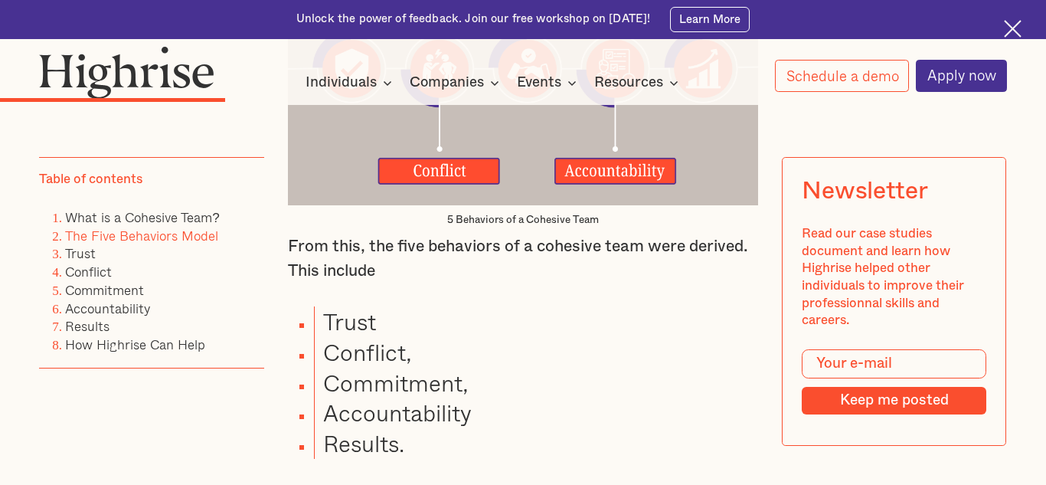
scroll to position [2444, 0]
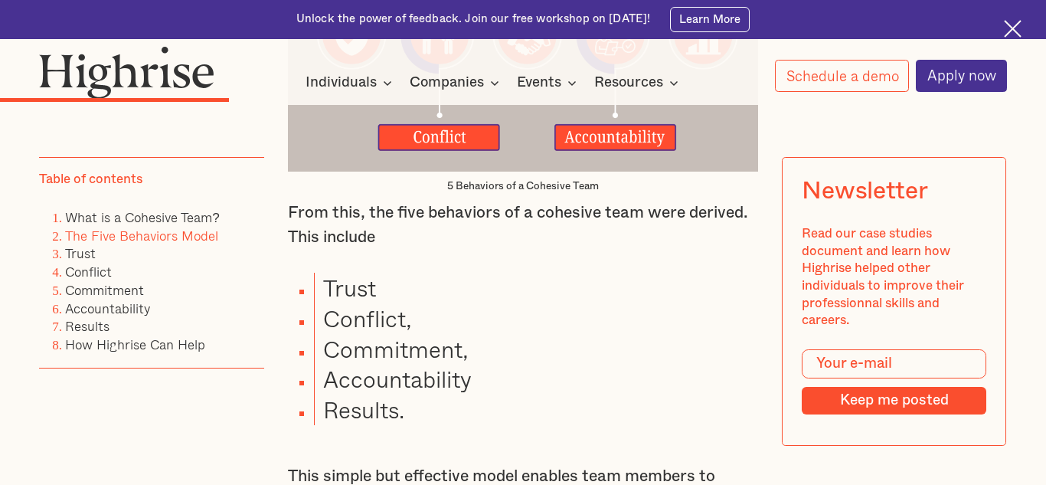
drag, startPoint x: 334, startPoint y: 208, endPoint x: 416, endPoint y: 250, distance: 91.8
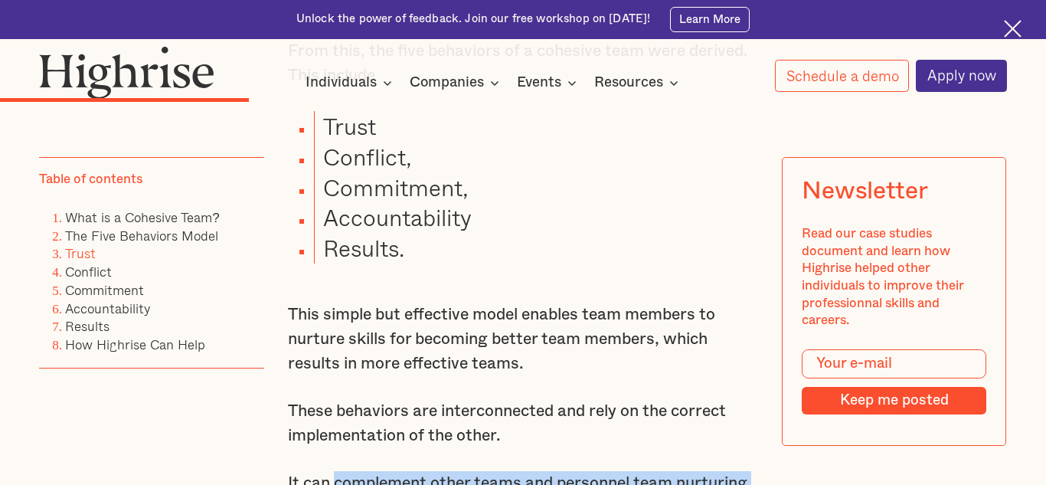
scroll to position [2607, 0]
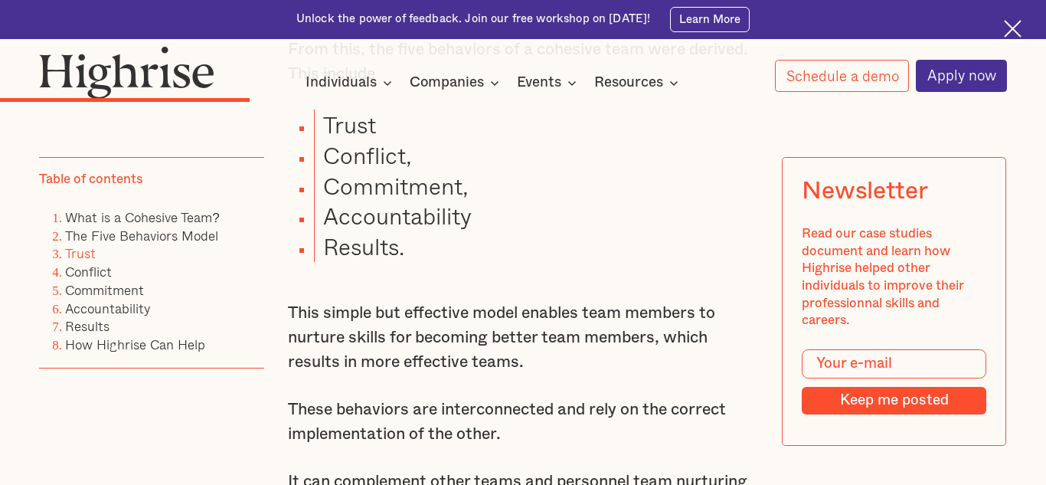
drag, startPoint x: 356, startPoint y: 247, endPoint x: 517, endPoint y: 248, distance: 160.8
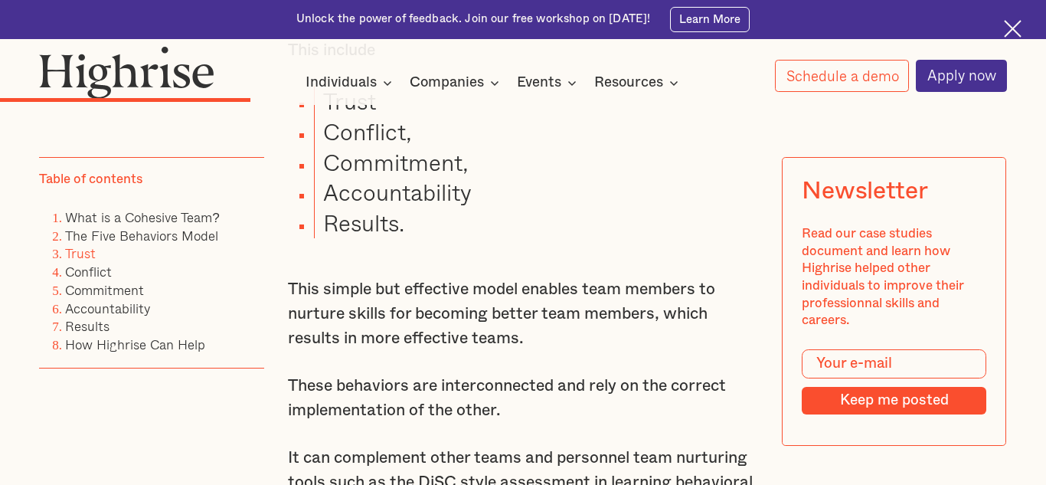
scroll to position [2632, 0]
drag, startPoint x: 356, startPoint y: 286, endPoint x: 665, endPoint y: 286, distance: 308.6
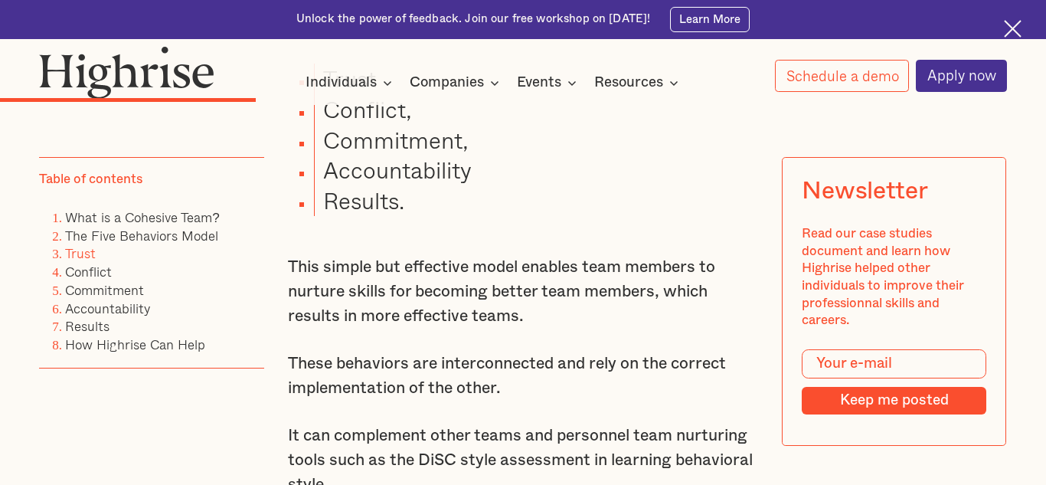
scroll to position [2656, 0]
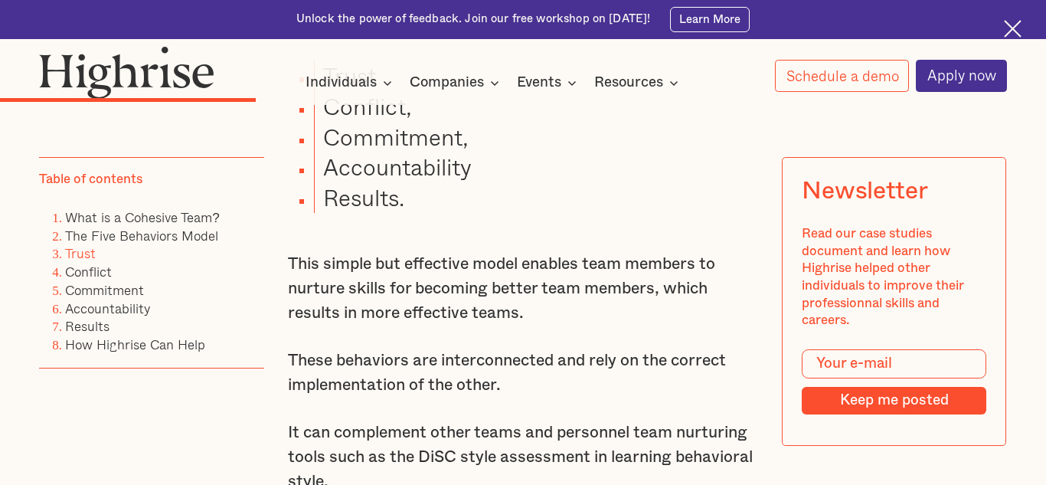
drag, startPoint x: 317, startPoint y: 286, endPoint x: 538, endPoint y: 337, distance: 226.3
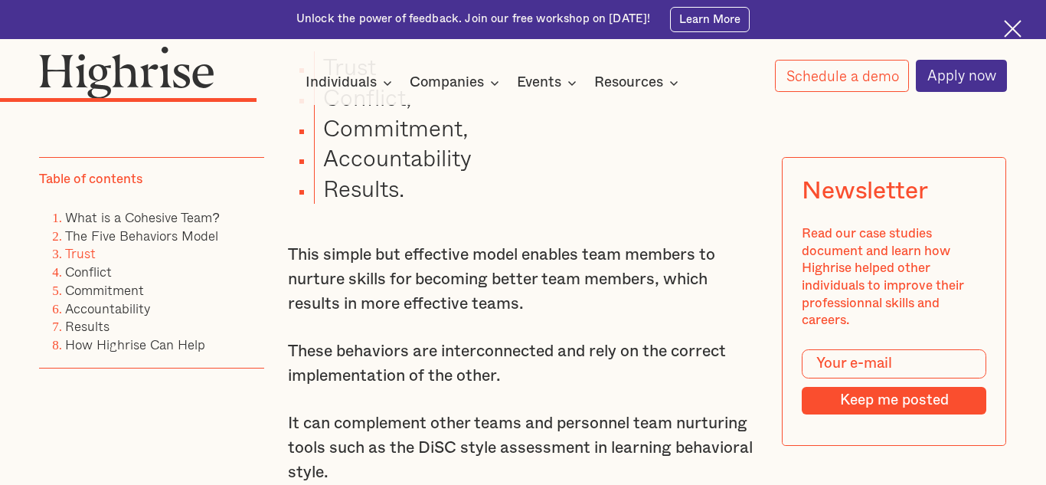
scroll to position [2681, 0]
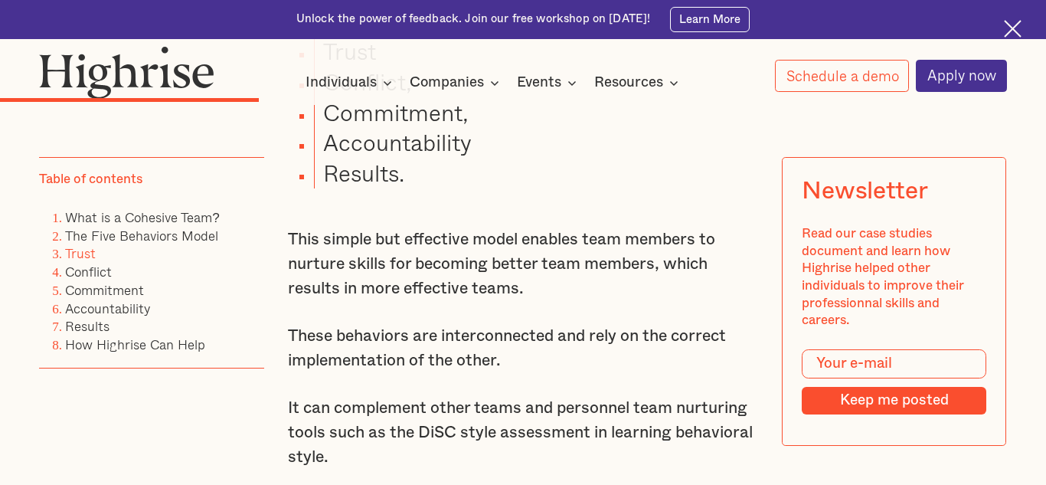
drag, startPoint x: 299, startPoint y: 253, endPoint x: 544, endPoint y: 324, distance: 255.2
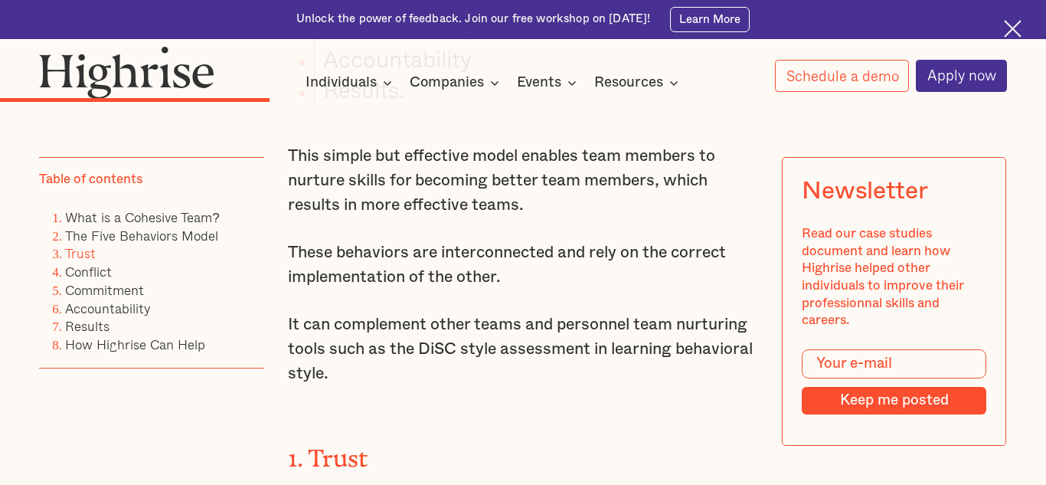
scroll to position [2791, 0]
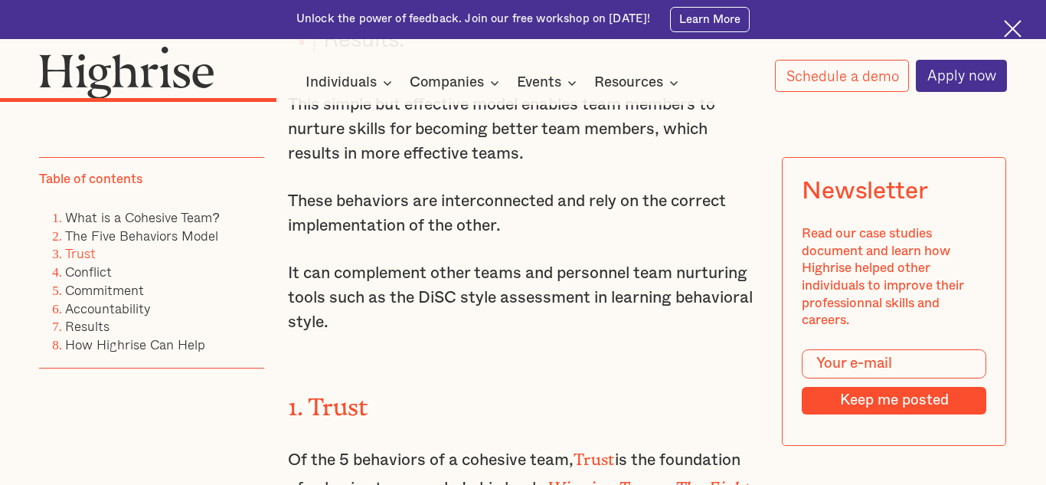
scroll to position [2841, 0]
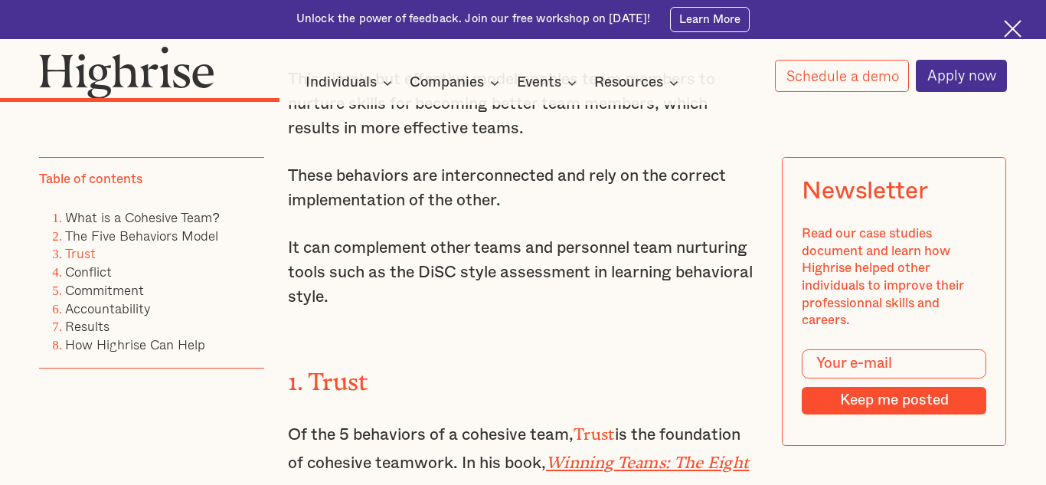
drag, startPoint x: 343, startPoint y: 395, endPoint x: 584, endPoint y: 385, distance: 240.7
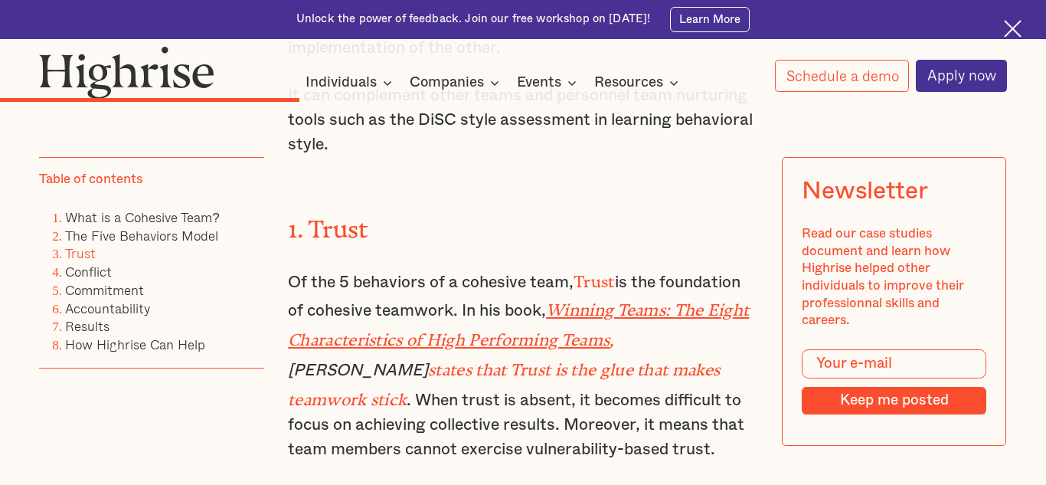
drag, startPoint x: 344, startPoint y: 274, endPoint x: 590, endPoint y: 280, distance: 246.7
drag, startPoint x: 344, startPoint y: 303, endPoint x: 580, endPoint y: 298, distance: 235.9
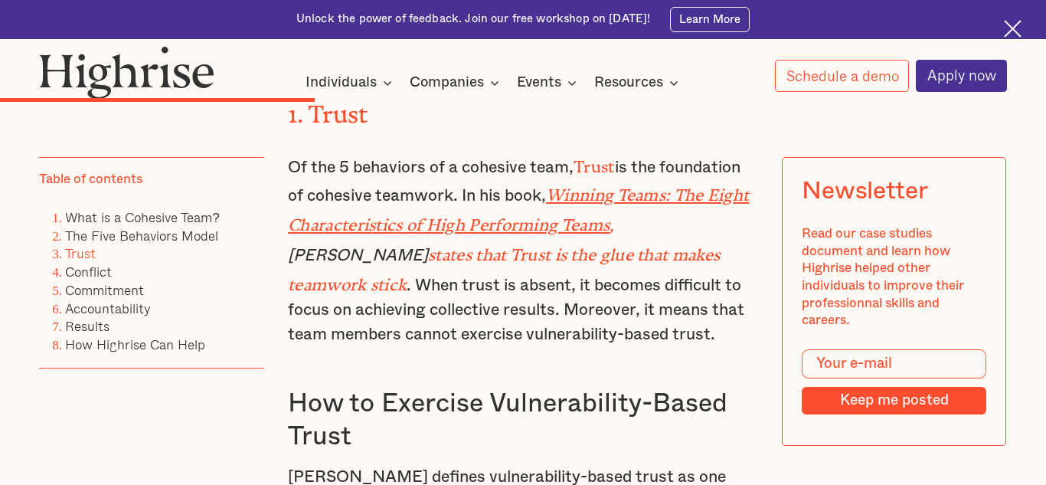
scroll to position [3168, 0]
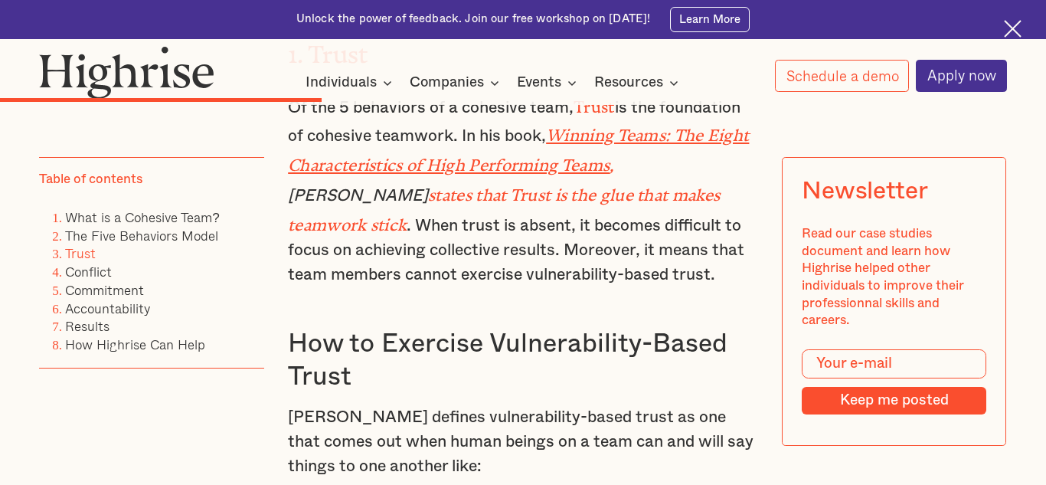
drag, startPoint x: 316, startPoint y: 222, endPoint x: 493, endPoint y: 306, distance: 195.6
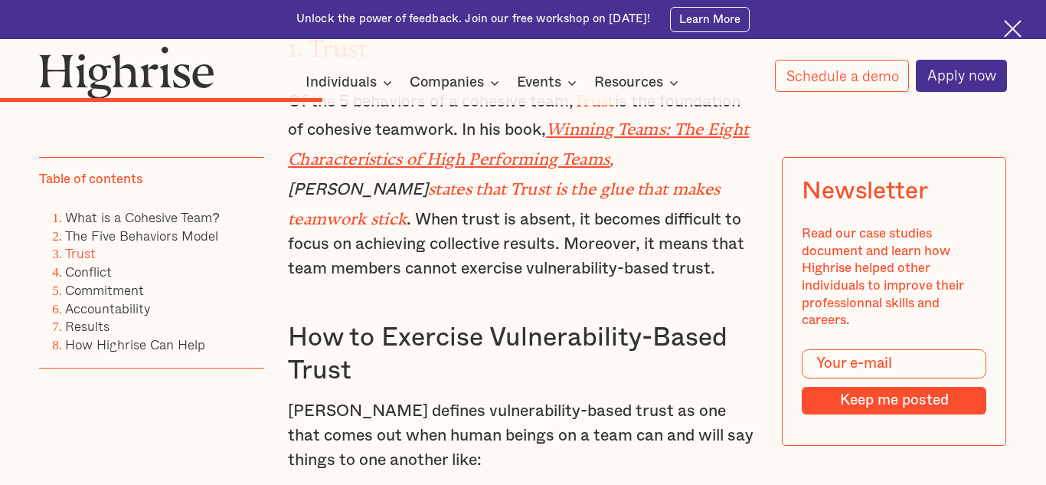
scroll to position [3175, 0]
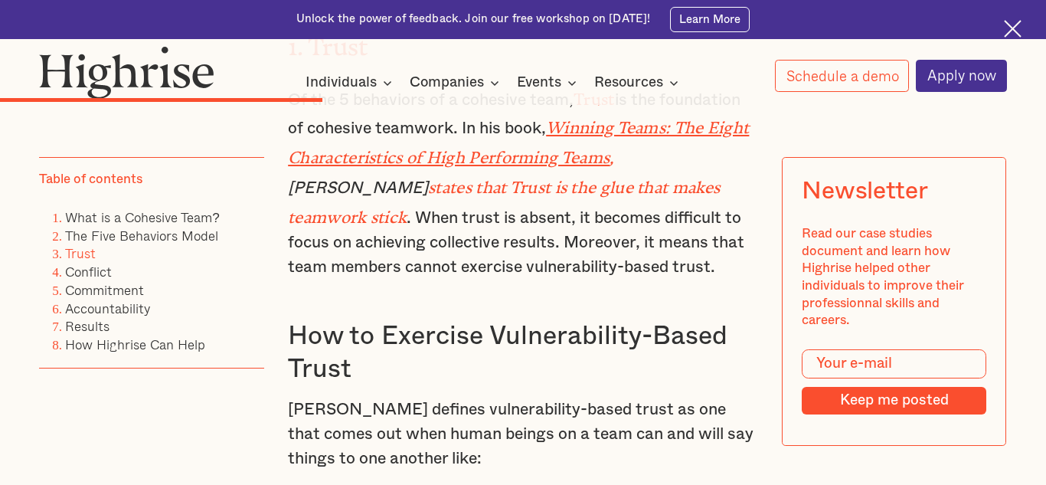
drag, startPoint x: 363, startPoint y: 240, endPoint x: 479, endPoint y: 299, distance: 130.5
drag, startPoint x: 348, startPoint y: 260, endPoint x: 470, endPoint y: 293, distance: 126.3
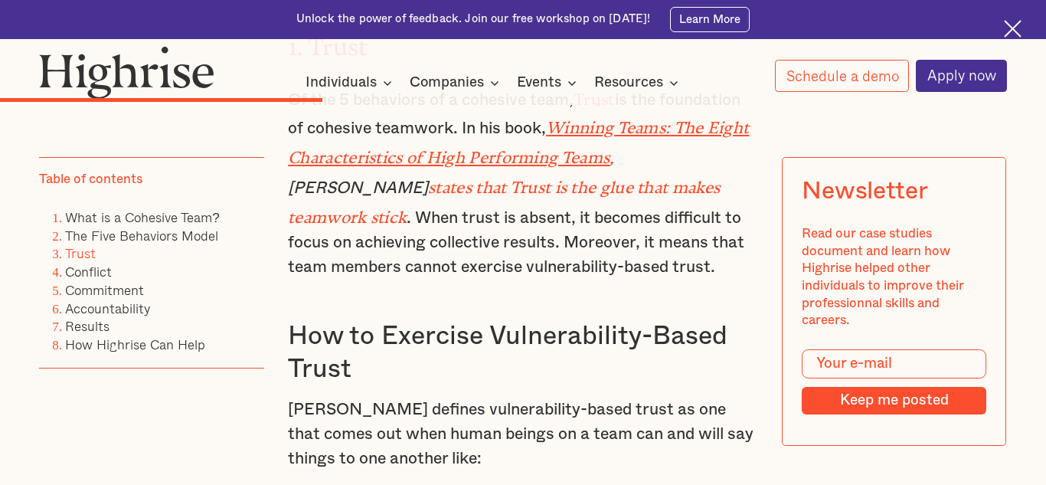
click at [487, 303] on div "What is a Cohesive Team? A cohesive team refers to a group of individuals who w…" at bounding box center [523, 423] width 470 height 3677
drag, startPoint x: 368, startPoint y: 286, endPoint x: 467, endPoint y: 289, distance: 98.8
drag, startPoint x: 315, startPoint y: 335, endPoint x: 590, endPoint y: 384, distance: 280.0
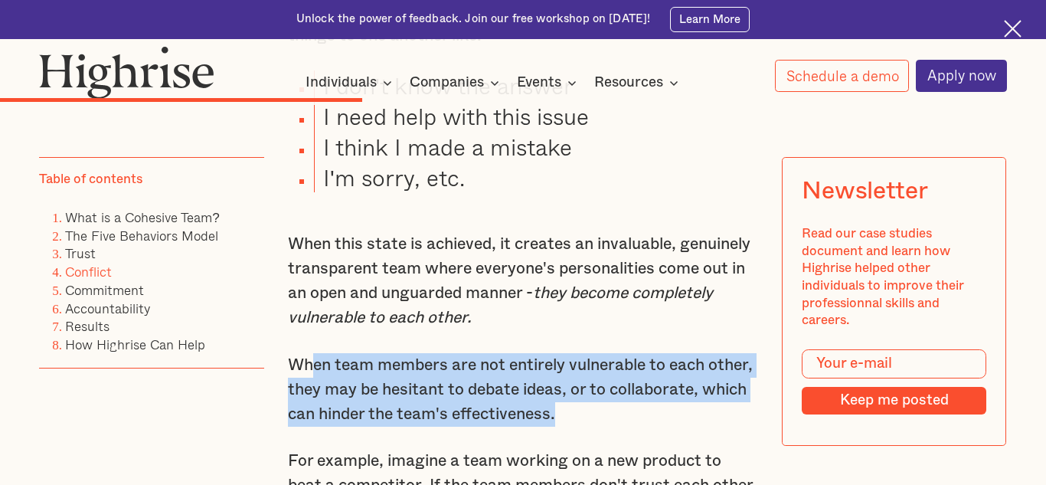
scroll to position [3600, 0]
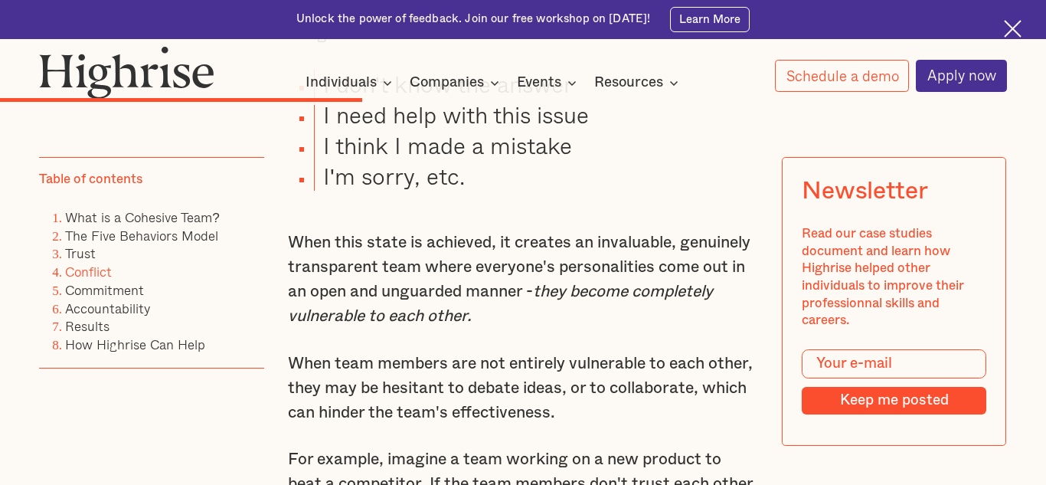
drag, startPoint x: 338, startPoint y: 262, endPoint x: 476, endPoint y: 263, distance: 138.6
drag, startPoint x: 473, startPoint y: 263, endPoint x: 712, endPoint y: 260, distance: 239.7
drag, startPoint x: 322, startPoint y: 281, endPoint x: 698, endPoint y: 283, distance: 376.0
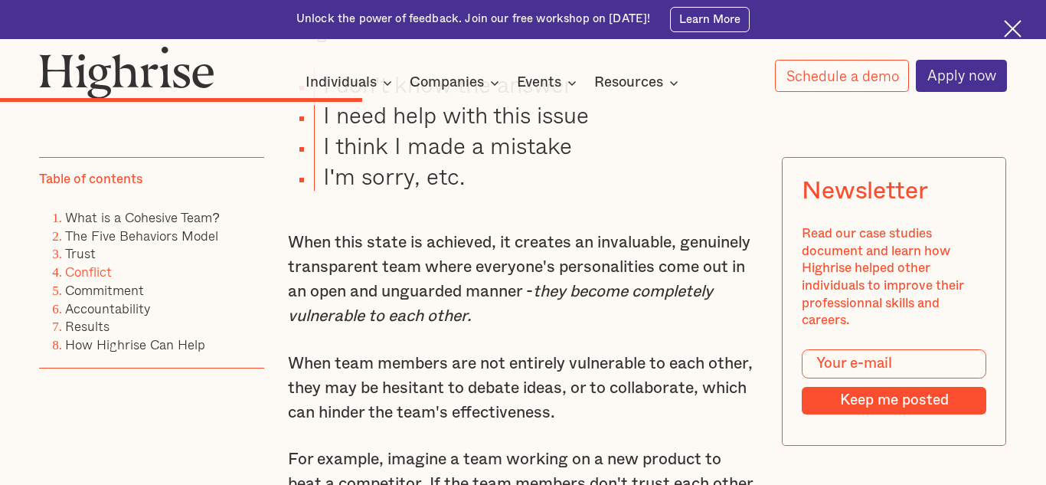
drag, startPoint x: 394, startPoint y: 315, endPoint x: 714, endPoint y: 348, distance: 321.8
drag, startPoint x: 692, startPoint y: 348, endPoint x: 273, endPoint y: 311, distance: 420.6
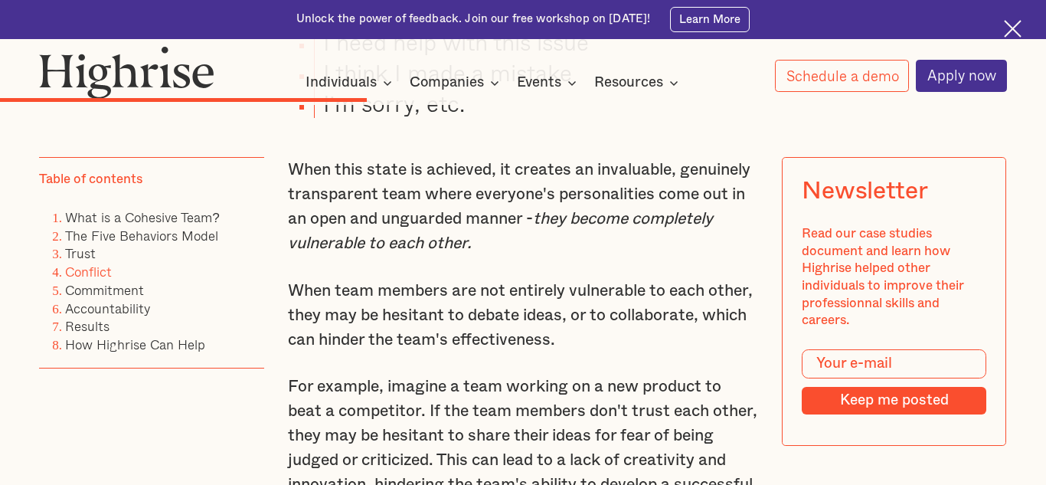
scroll to position [3683, 0]
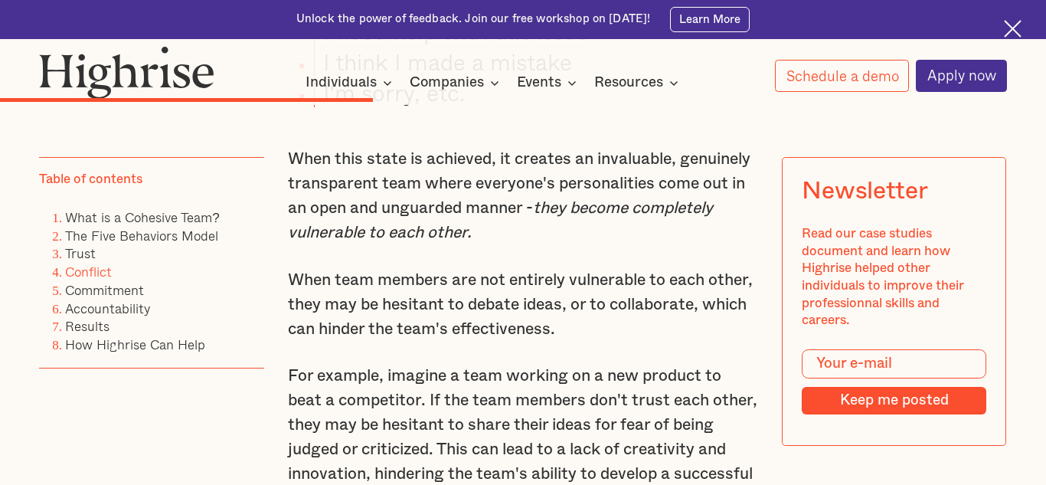
drag, startPoint x: 303, startPoint y: 335, endPoint x: 695, endPoint y: 381, distance: 395.6
drag, startPoint x: 696, startPoint y: 381, endPoint x: 292, endPoint y: 339, distance: 406.5
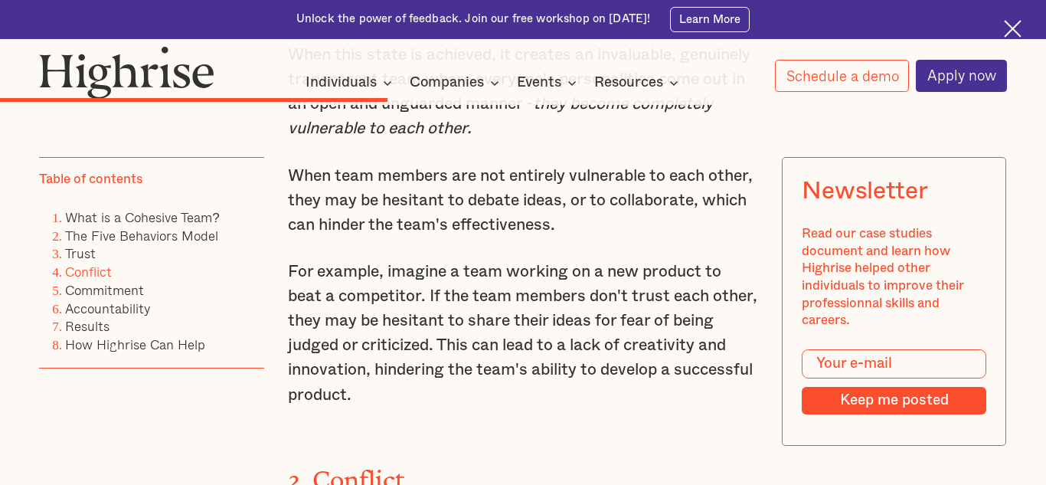
scroll to position [3806, 0]
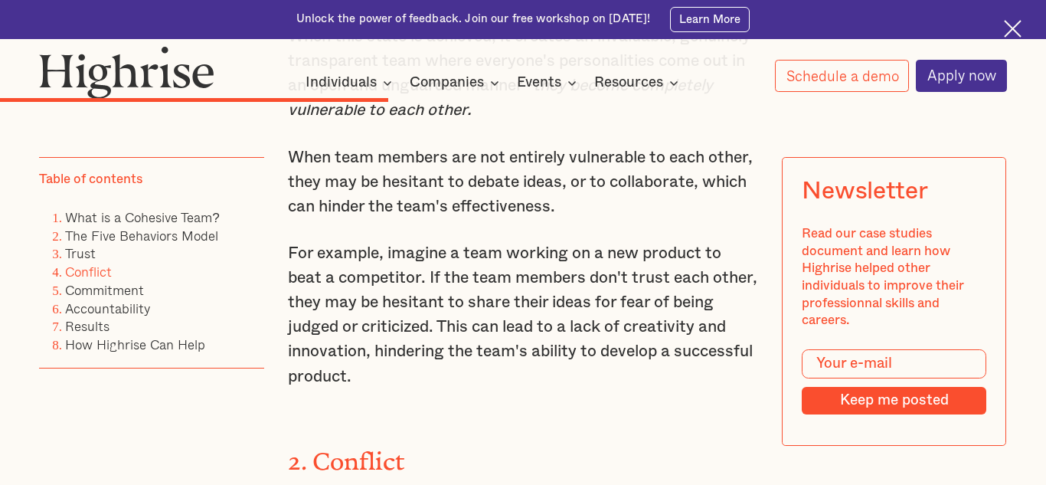
drag, startPoint x: 307, startPoint y: 317, endPoint x: 611, endPoint y: 396, distance: 314.1
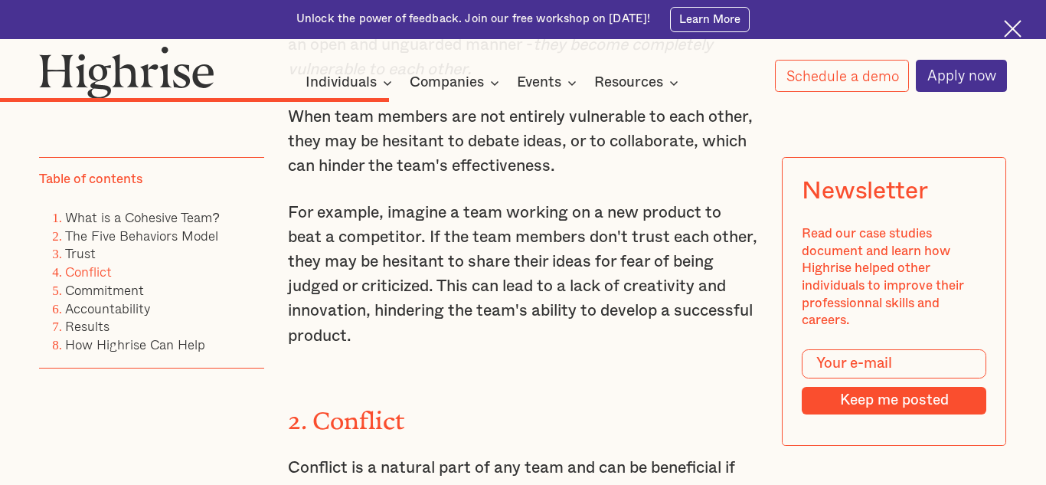
scroll to position [3858, 0]
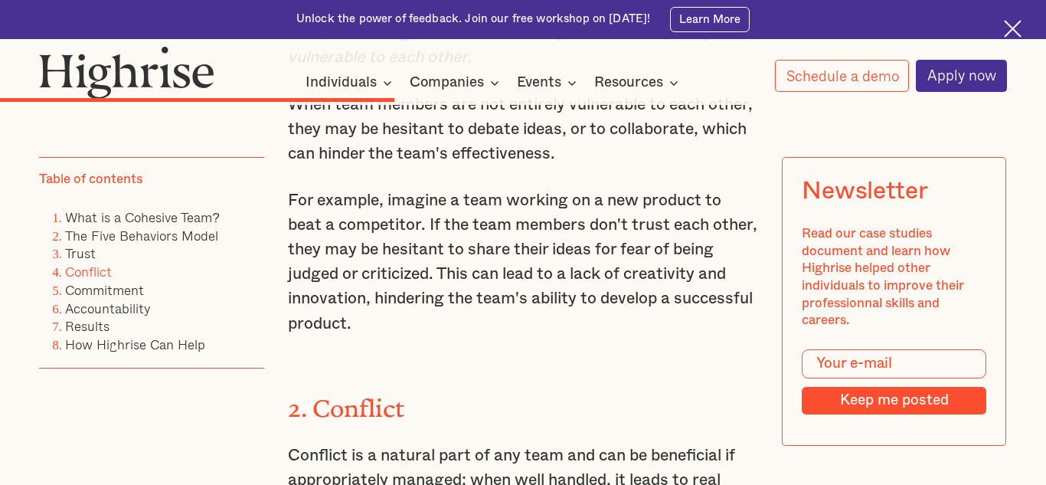
drag, startPoint x: 315, startPoint y: 382, endPoint x: 667, endPoint y: 409, distance: 353.3
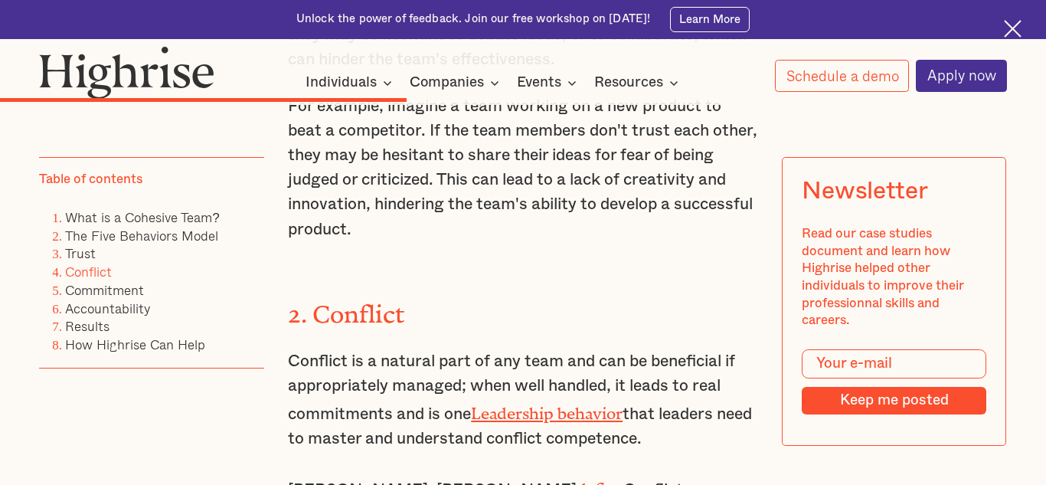
scroll to position [3956, 0]
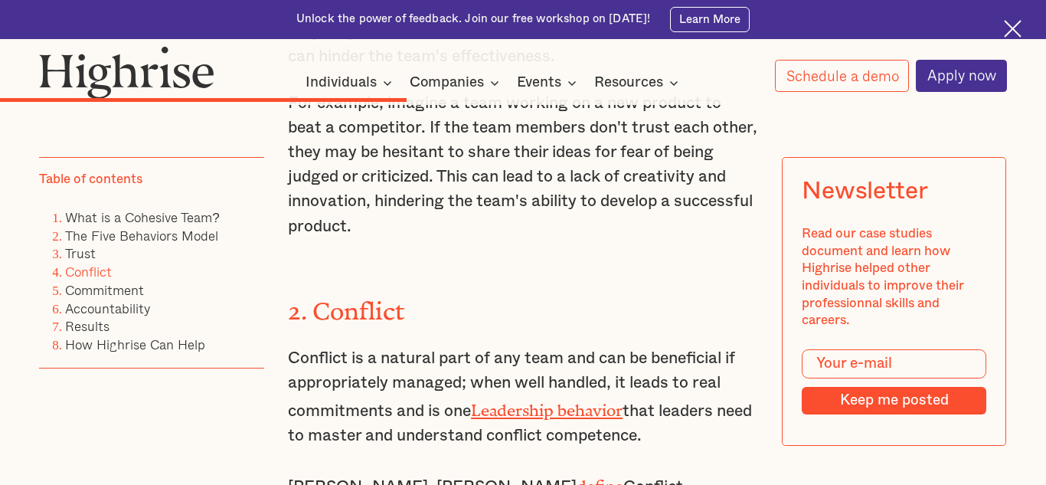
drag, startPoint x: 416, startPoint y: 361, endPoint x: 711, endPoint y: 401, distance: 297.5
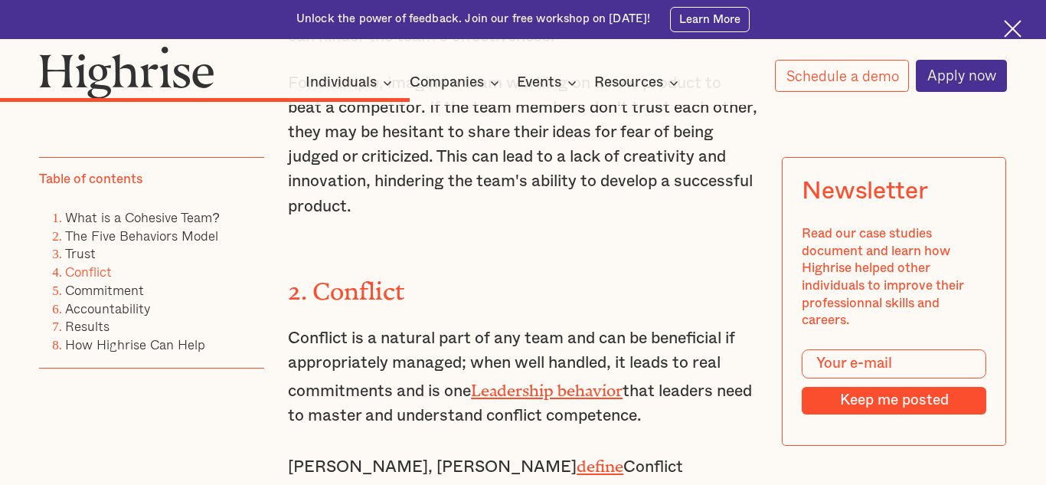
scroll to position [3980, 0]
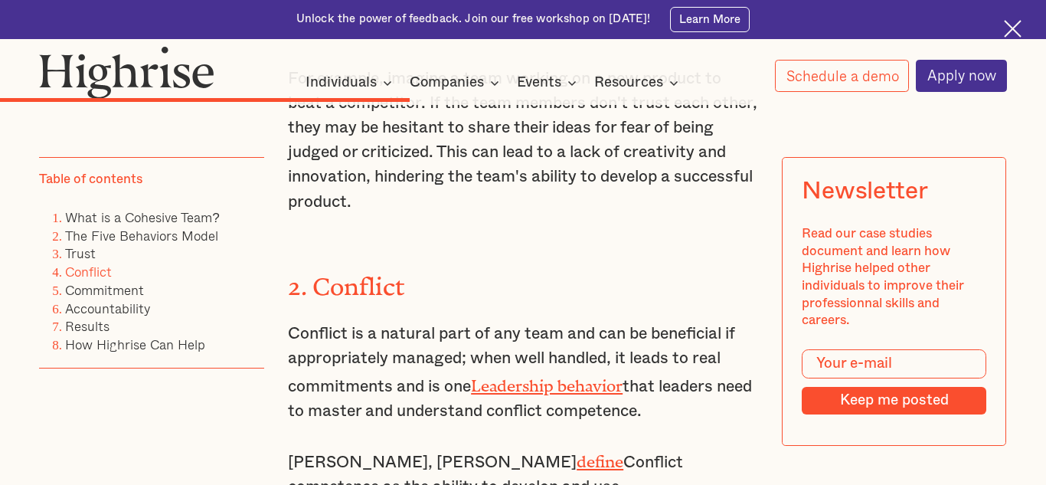
drag, startPoint x: 352, startPoint y: 335, endPoint x: 536, endPoint y: 389, distance: 192.4
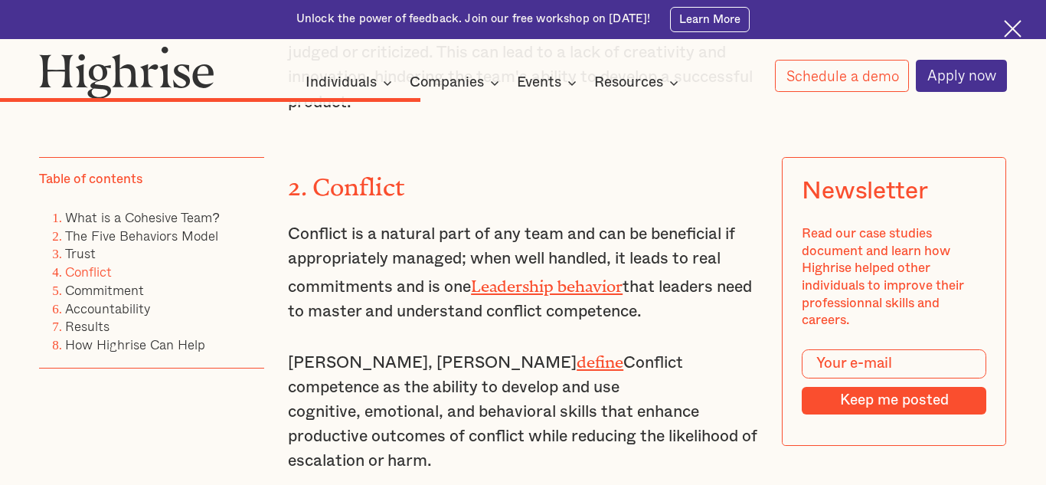
scroll to position [4083, 0]
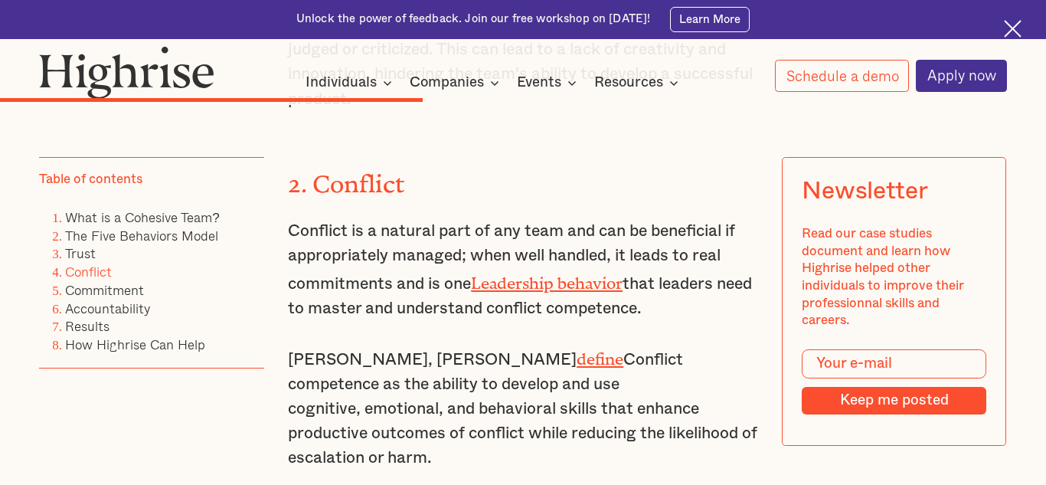
drag, startPoint x: 299, startPoint y: 375, endPoint x: 456, endPoint y: 394, distance: 157.3
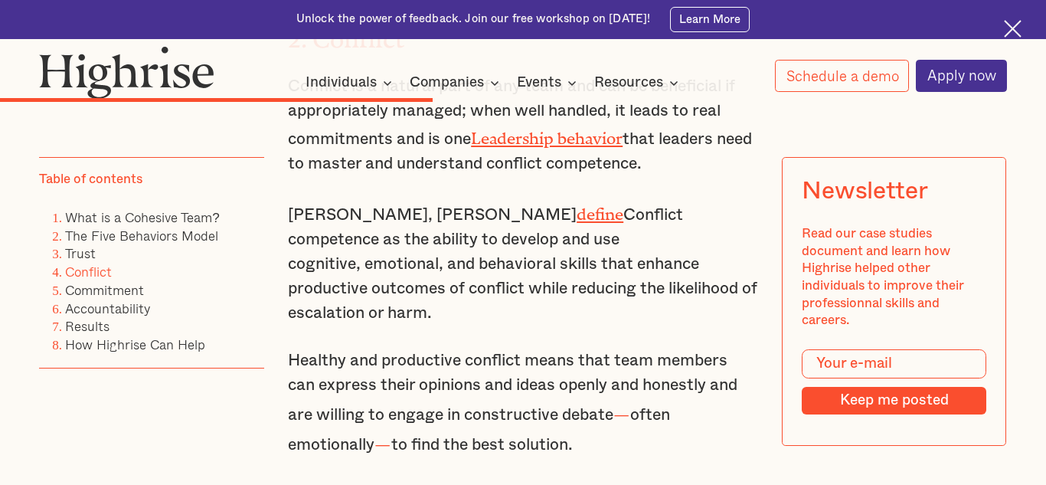
scroll to position [4230, 0]
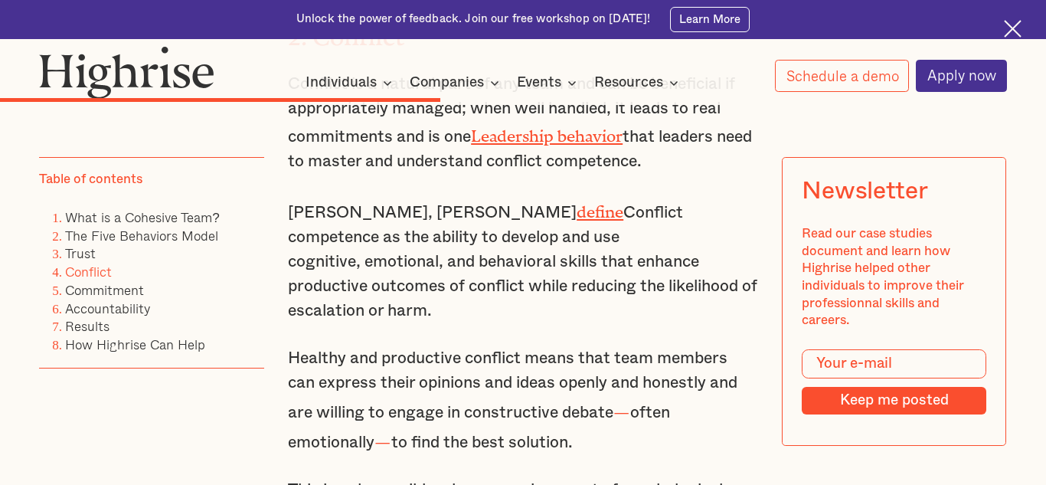
drag, startPoint x: 490, startPoint y: 301, endPoint x: 644, endPoint y: 395, distance: 180.5
drag, startPoint x: 662, startPoint y: 330, endPoint x: 687, endPoint y: 396, distance: 70.3
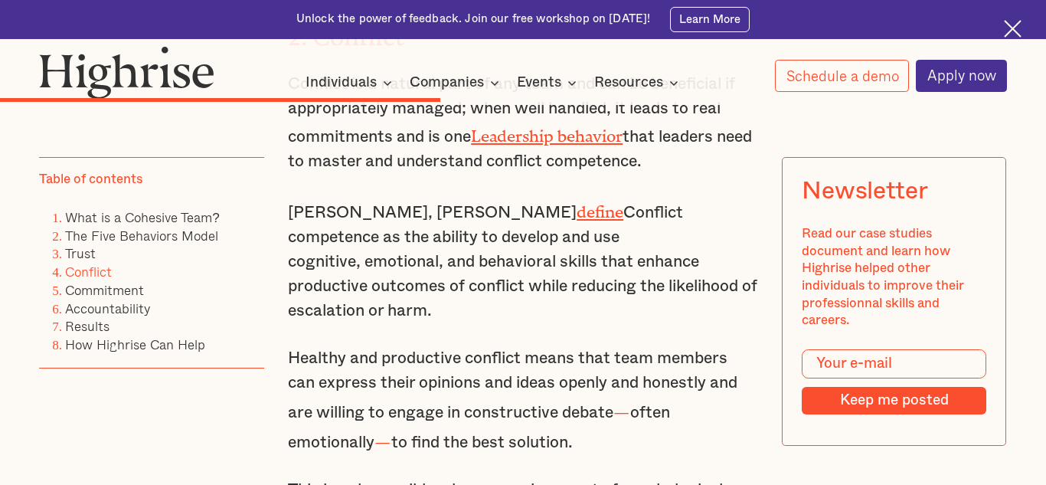
drag, startPoint x: 518, startPoint y: 375, endPoint x: 617, endPoint y: 398, distance: 101.4
drag, startPoint x: 413, startPoint y: 409, endPoint x: 613, endPoint y: 414, distance: 200.7
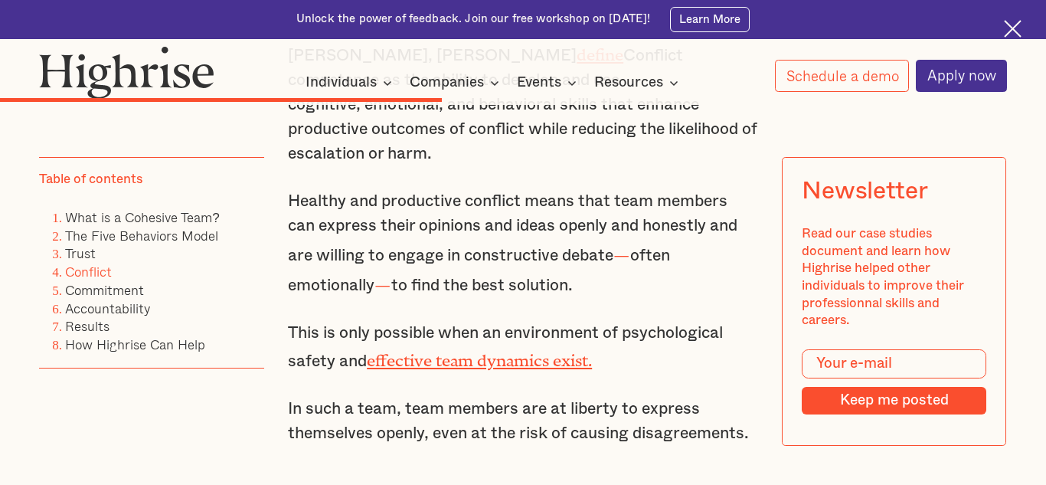
scroll to position [4393, 0]
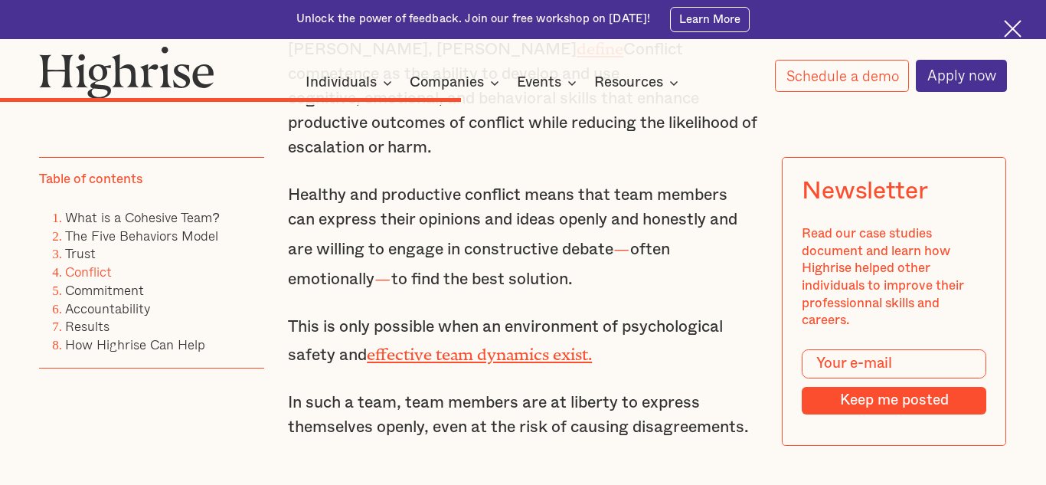
drag, startPoint x: 353, startPoint y: 301, endPoint x: 424, endPoint y: 378, distance: 104.1
drag, startPoint x: 342, startPoint y: 322, endPoint x: 384, endPoint y: 379, distance: 70.6
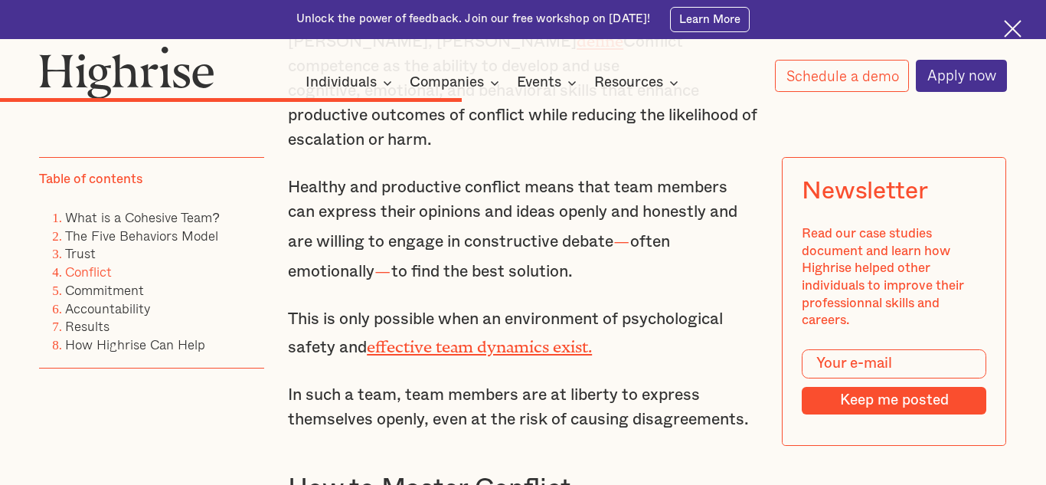
scroll to position [4444, 0]
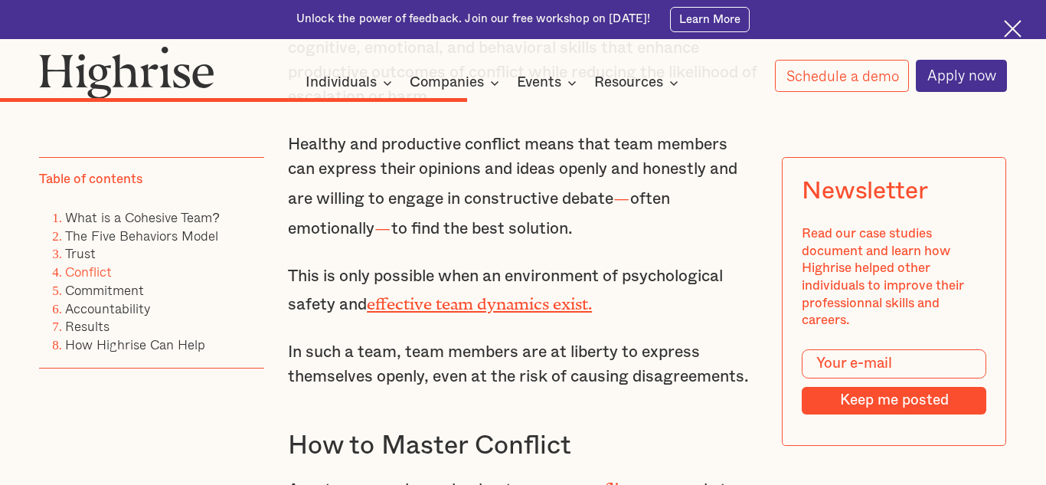
drag, startPoint x: 332, startPoint y: 363, endPoint x: 629, endPoint y: 448, distance: 308.3
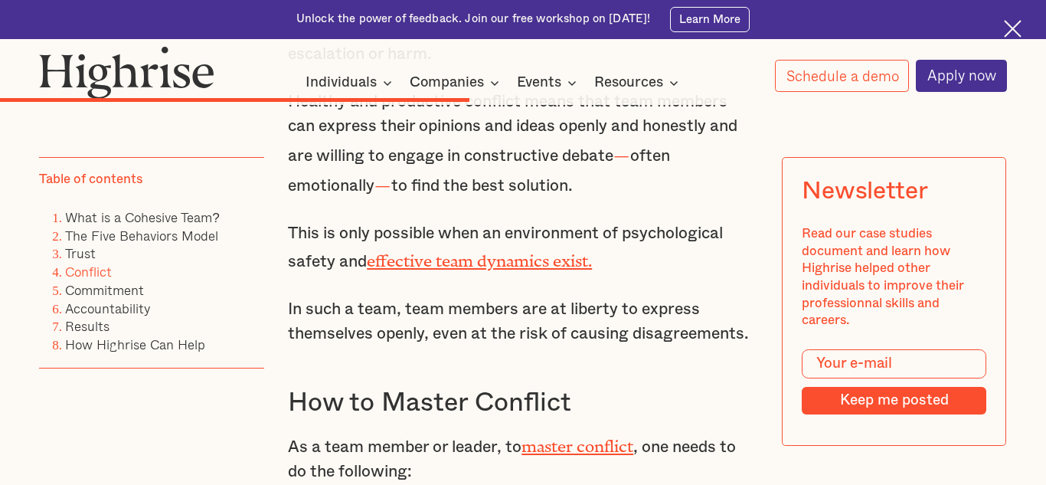
scroll to position [4503, 0]
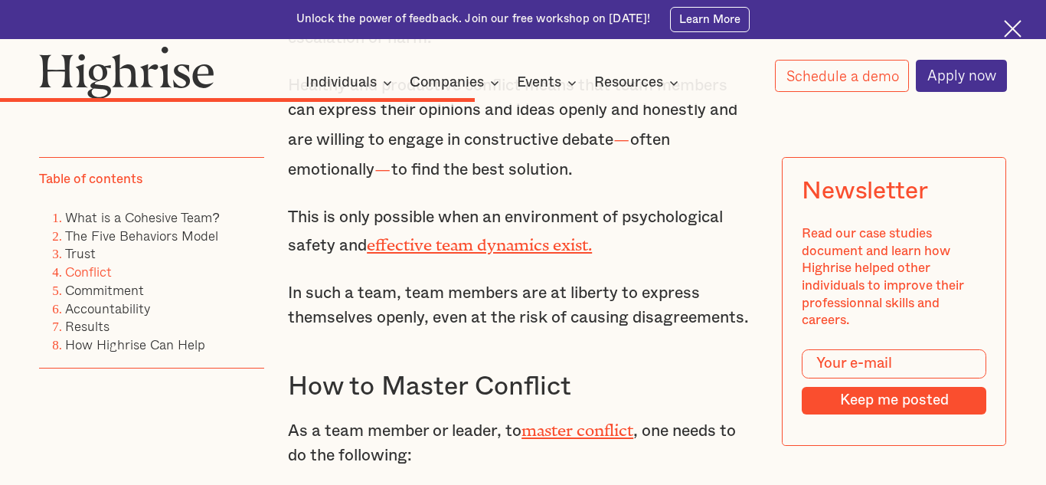
drag, startPoint x: 348, startPoint y: 372, endPoint x: 545, endPoint y: 399, distance: 199.4
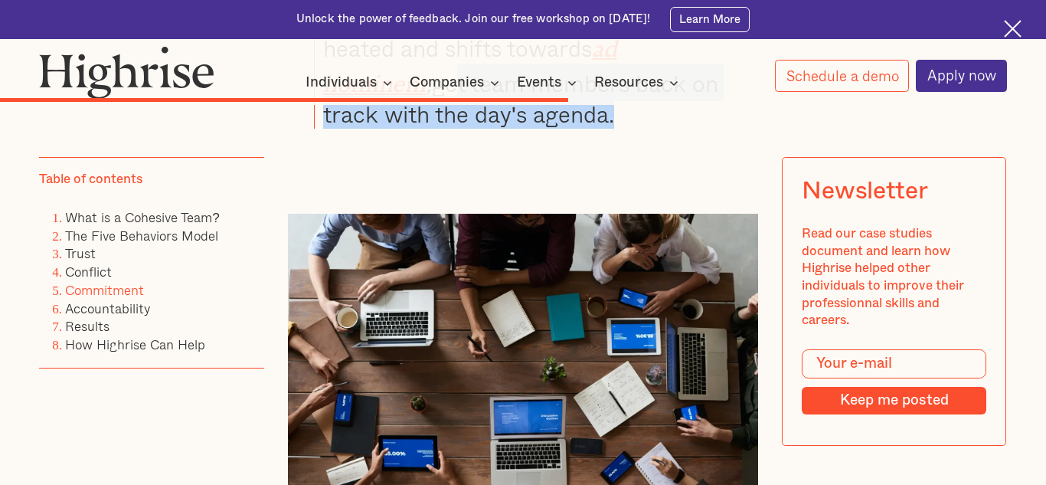
scroll to position [5270, 0]
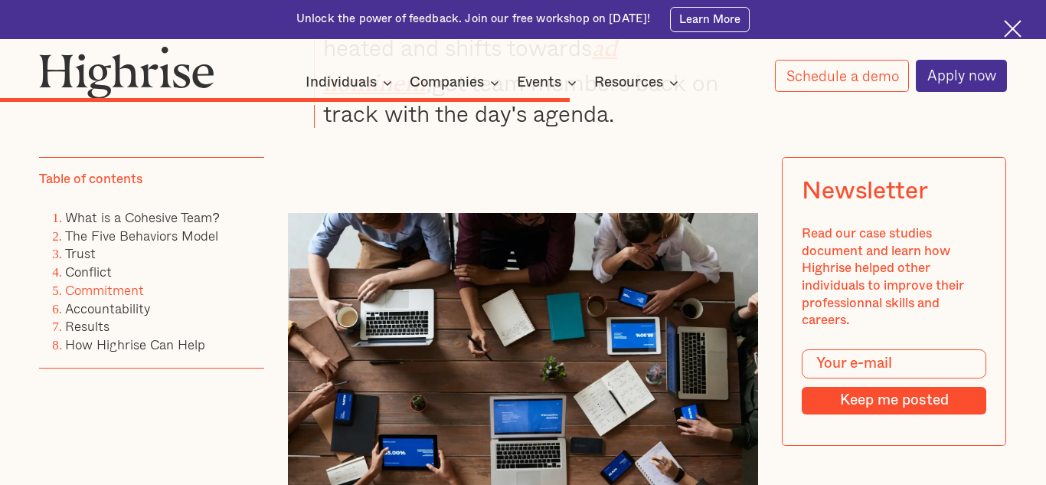
drag, startPoint x: 349, startPoint y: 234, endPoint x: 566, endPoint y: 286, distance: 222.7
drag, startPoint x: 315, startPoint y: 424, endPoint x: 534, endPoint y: 434, distance: 219.3
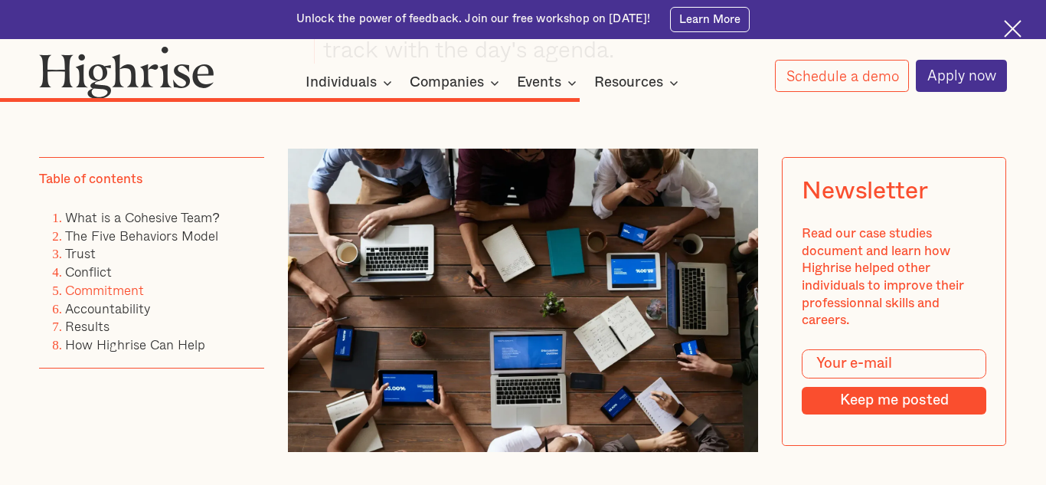
scroll to position [5354, 0]
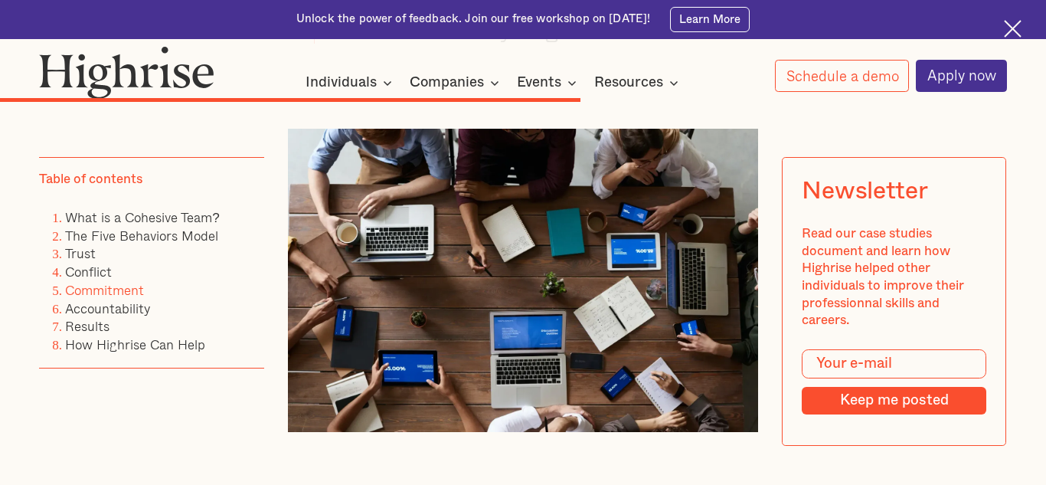
drag, startPoint x: 312, startPoint y: 364, endPoint x: 525, endPoint y: 427, distance: 222.2
drag, startPoint x: 360, startPoint y: 387, endPoint x: 458, endPoint y: 442, distance: 112.5
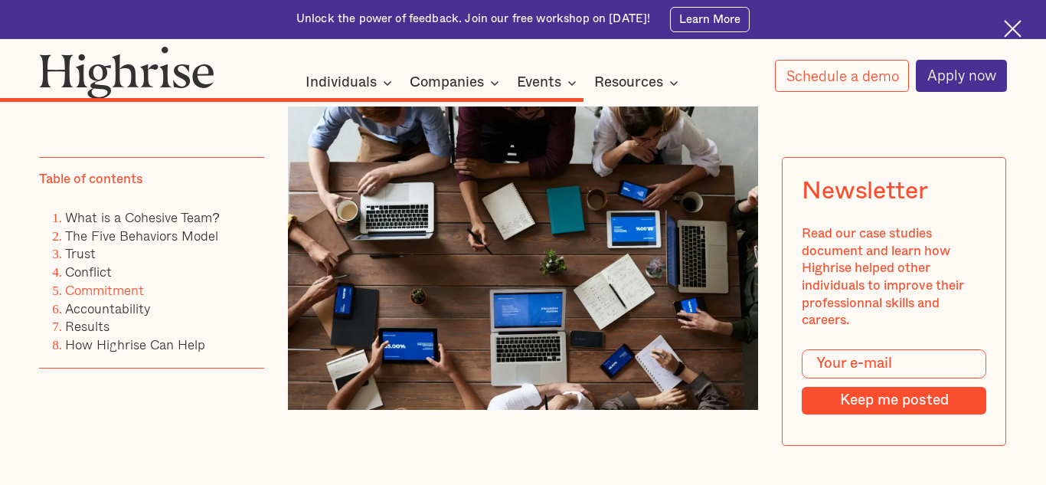
scroll to position [5378, 0]
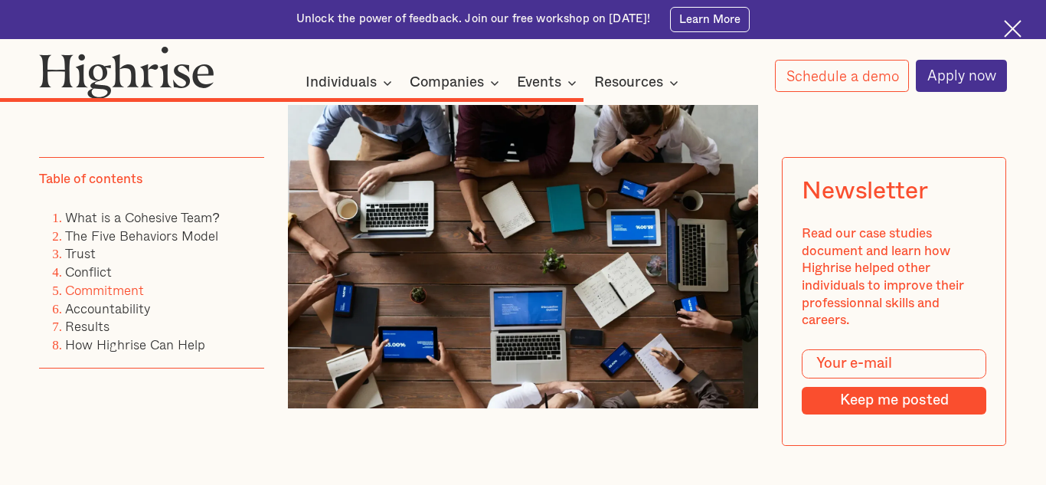
drag, startPoint x: 440, startPoint y: 390, endPoint x: 695, endPoint y: 414, distance: 256.2
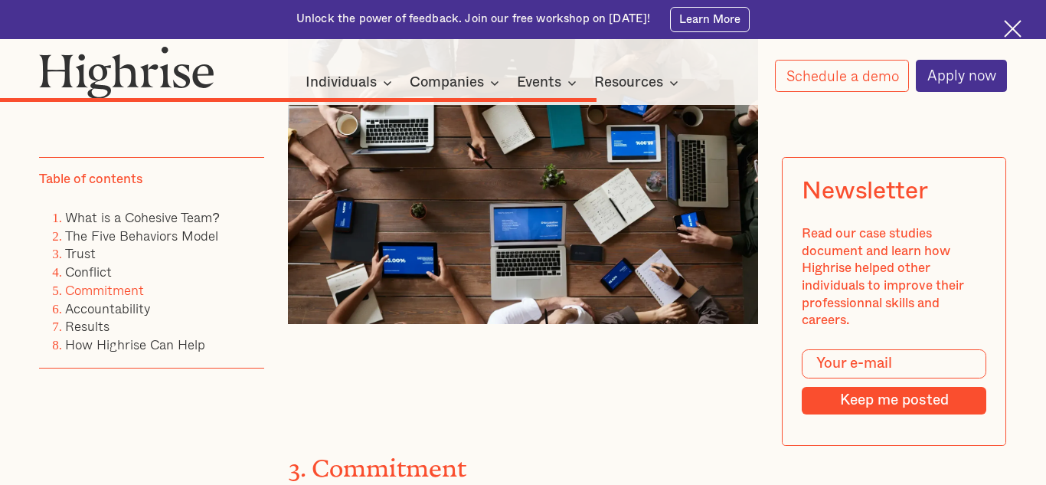
scroll to position [5521, 0]
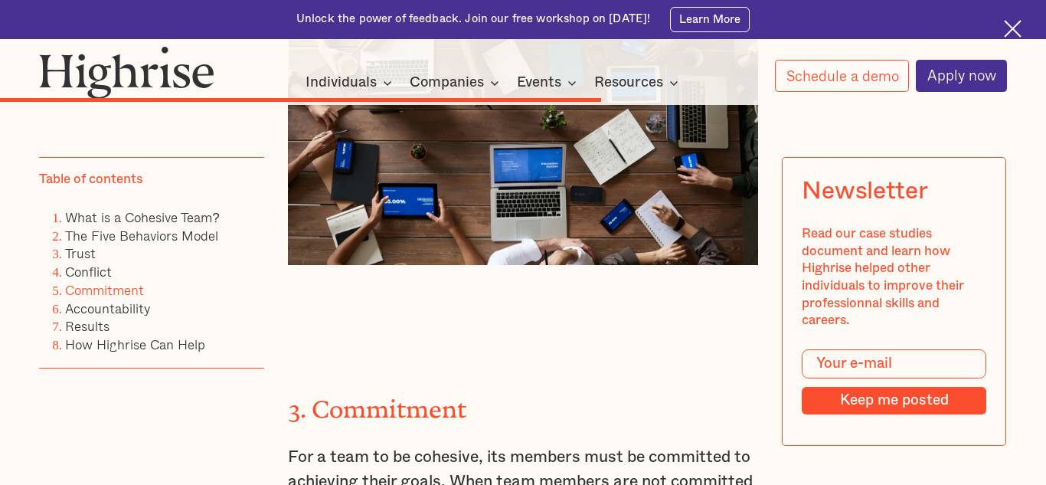
drag, startPoint x: 281, startPoint y: 335, endPoint x: 639, endPoint y: 351, distance: 358.8
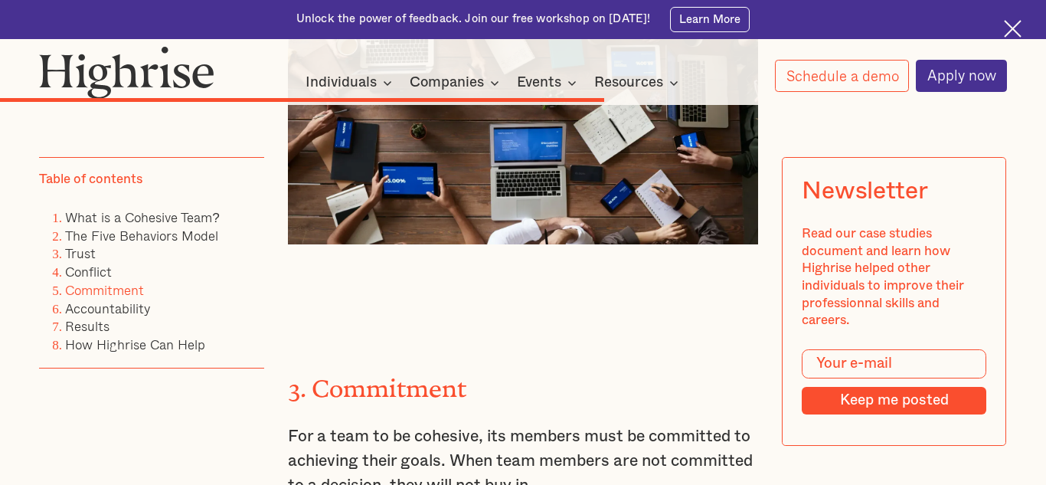
scroll to position [5546, 0]
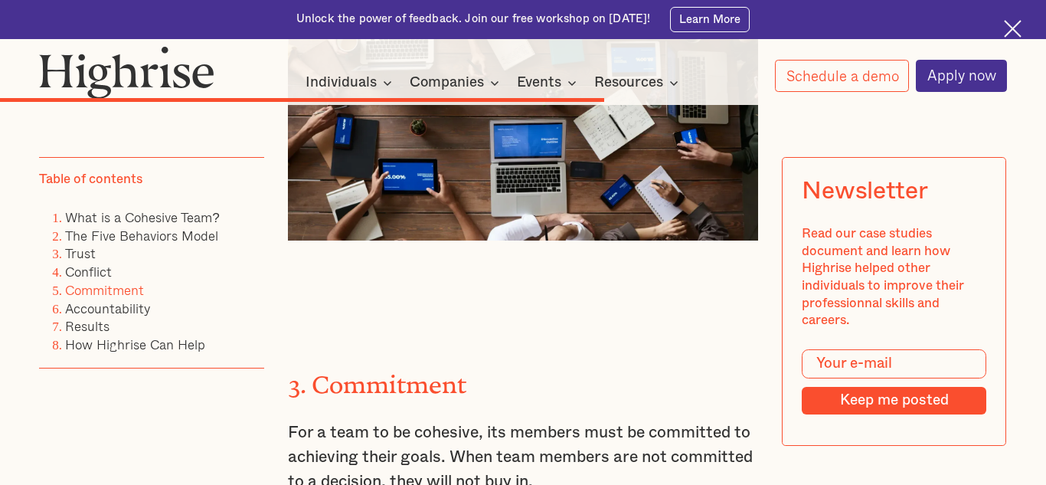
drag, startPoint x: 301, startPoint y: 354, endPoint x: 552, endPoint y: 417, distance: 259.1
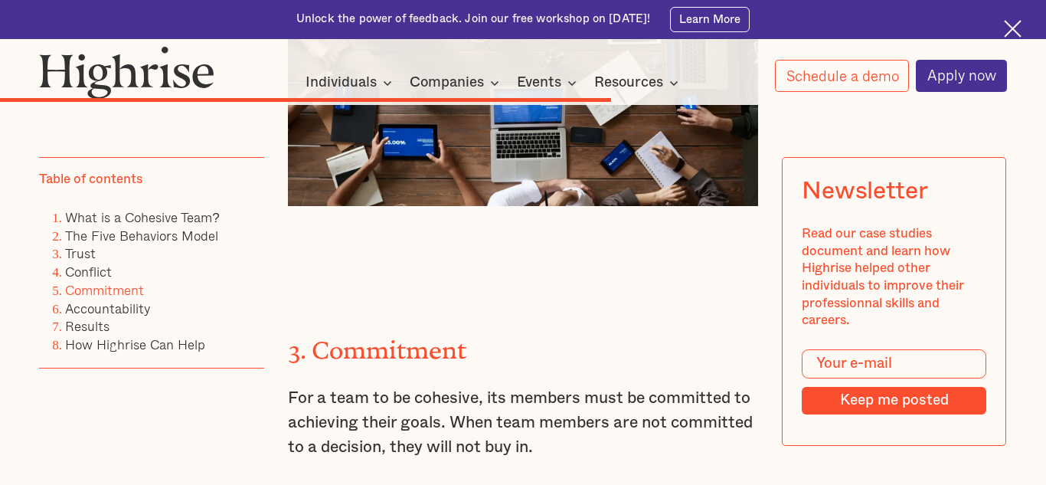
scroll to position [5599, 0]
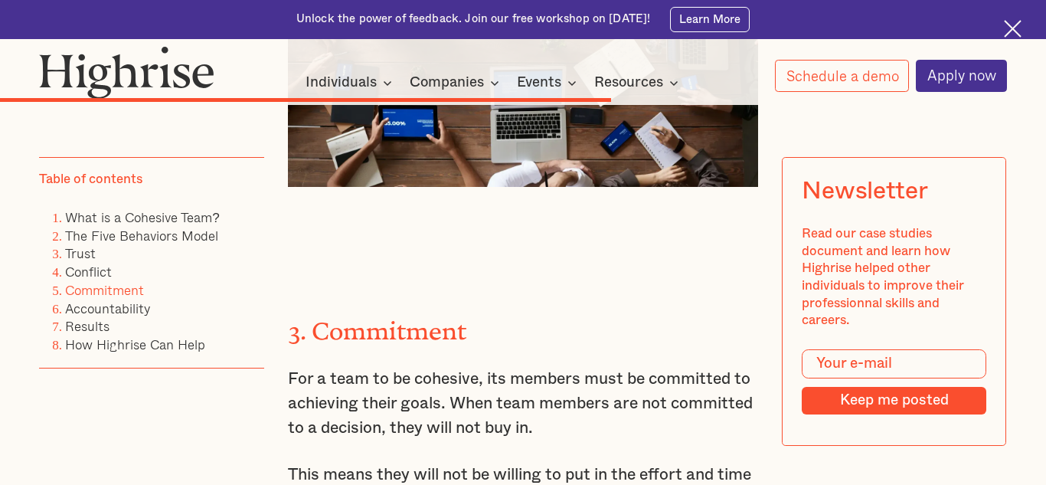
drag, startPoint x: 285, startPoint y: 299, endPoint x: 699, endPoint y: 354, distance: 417.9
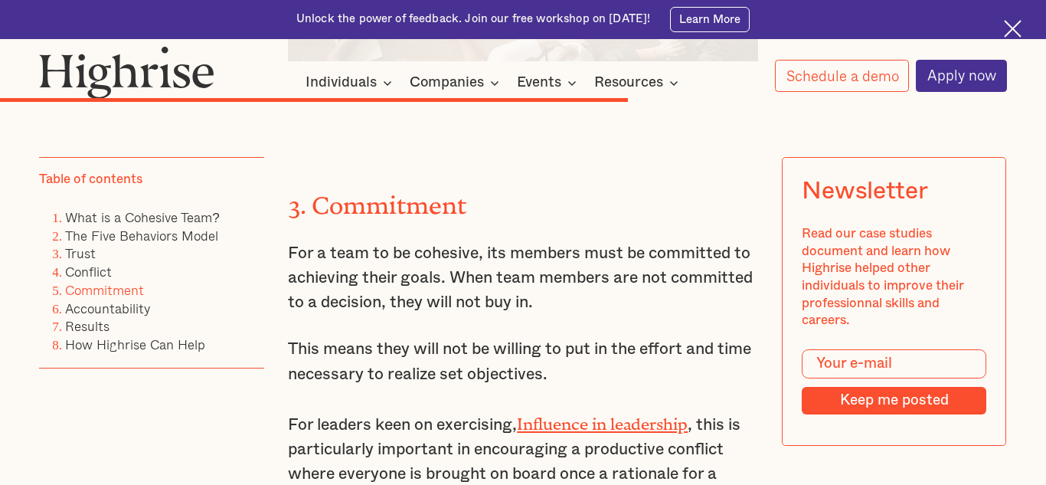
scroll to position [5735, 0]
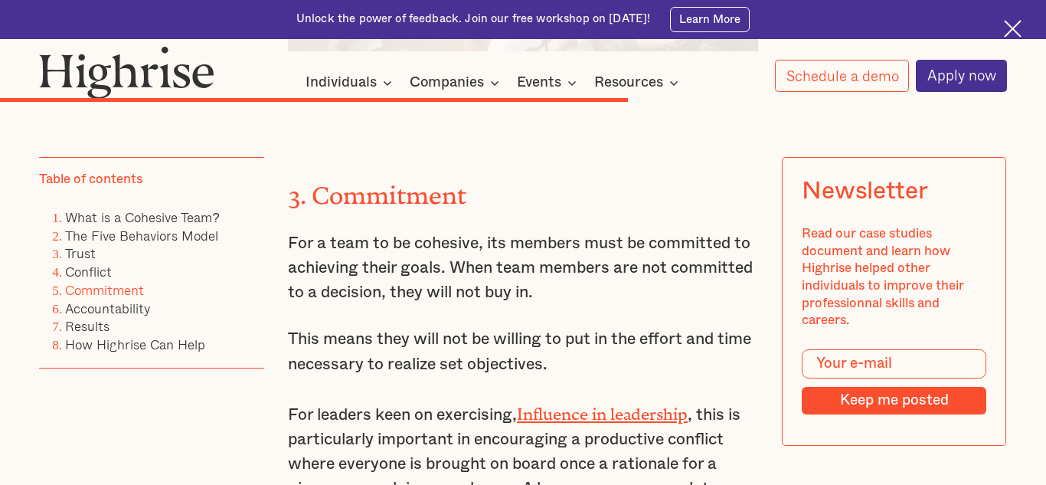
drag, startPoint x: 336, startPoint y: 268, endPoint x: 550, endPoint y: 407, distance: 254.7
drag, startPoint x: 322, startPoint y: 263, endPoint x: 461, endPoint y: 448, distance: 231.3
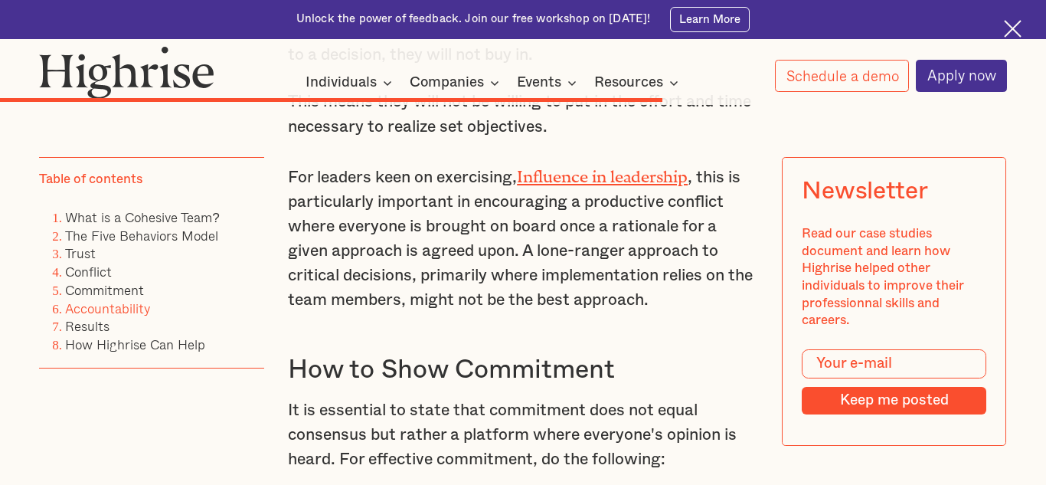
scroll to position [6038, 0]
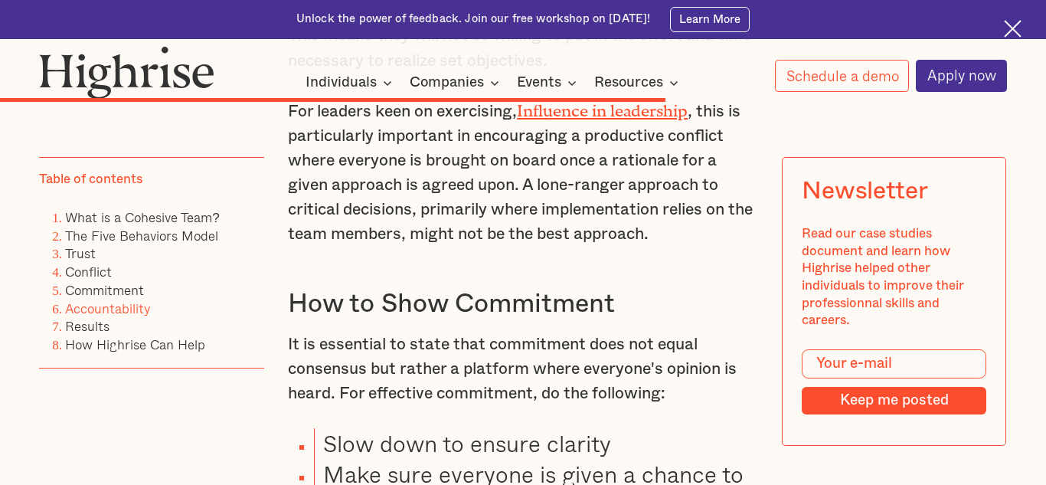
drag, startPoint x: 290, startPoint y: 253, endPoint x: 399, endPoint y: 368, distance: 158.2
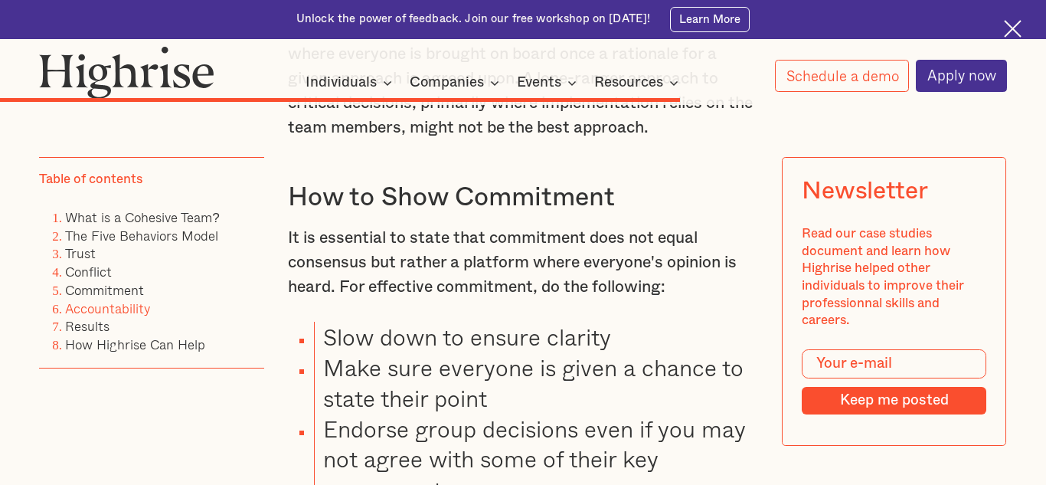
scroll to position [6161, 0]
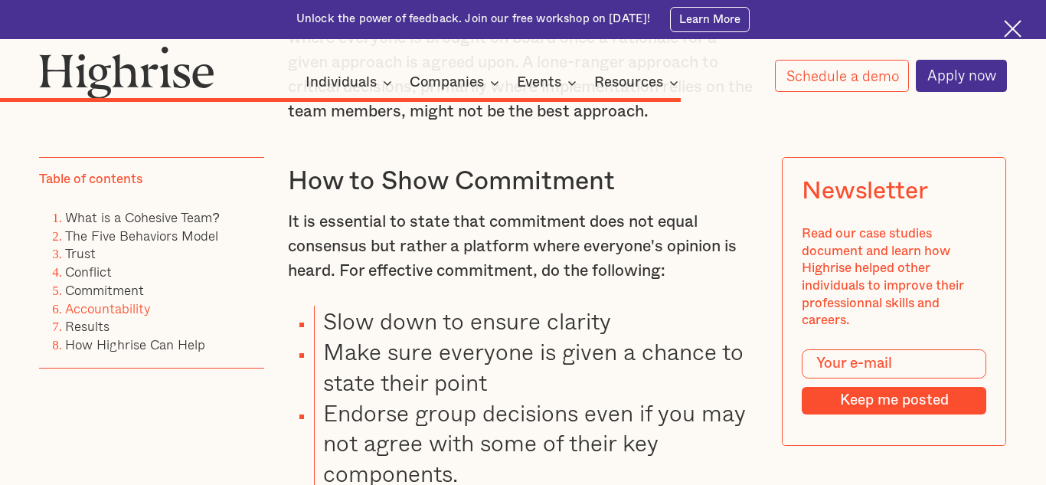
drag, startPoint x: 315, startPoint y: 298, endPoint x: 669, endPoint y: 397, distance: 367.4
drag, startPoint x: 427, startPoint y: 348, endPoint x: 666, endPoint y: 347, distance: 239.7
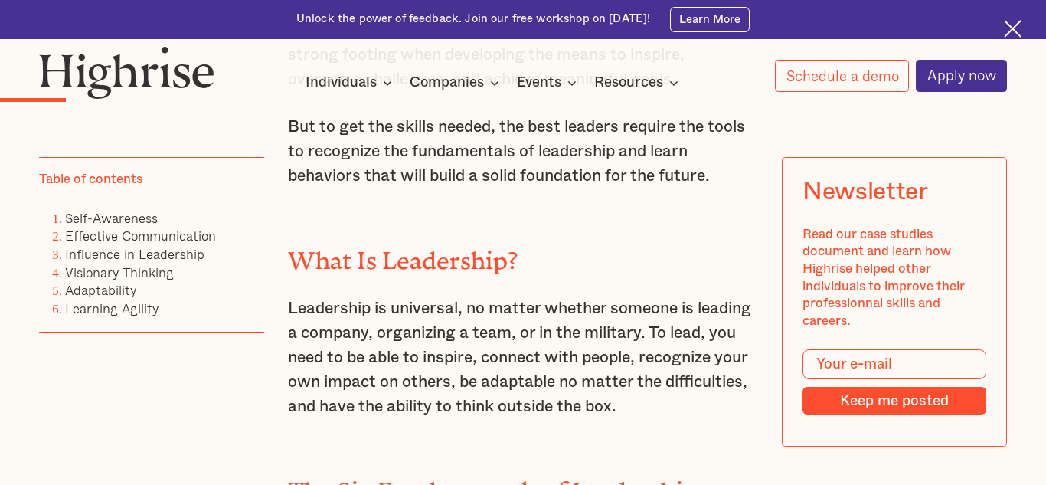
scroll to position [1077, 0]
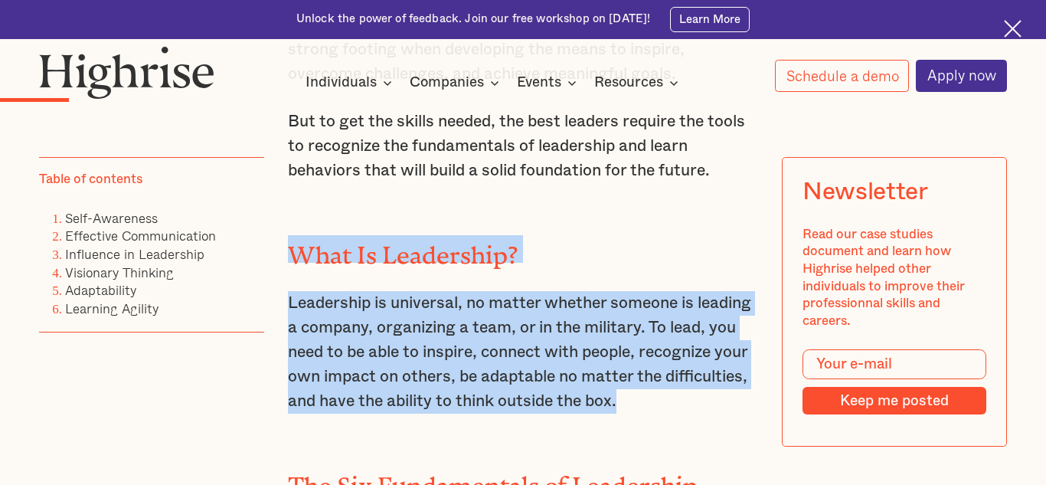
drag, startPoint x: 288, startPoint y: 247, endPoint x: 645, endPoint y: 407, distance: 390.8
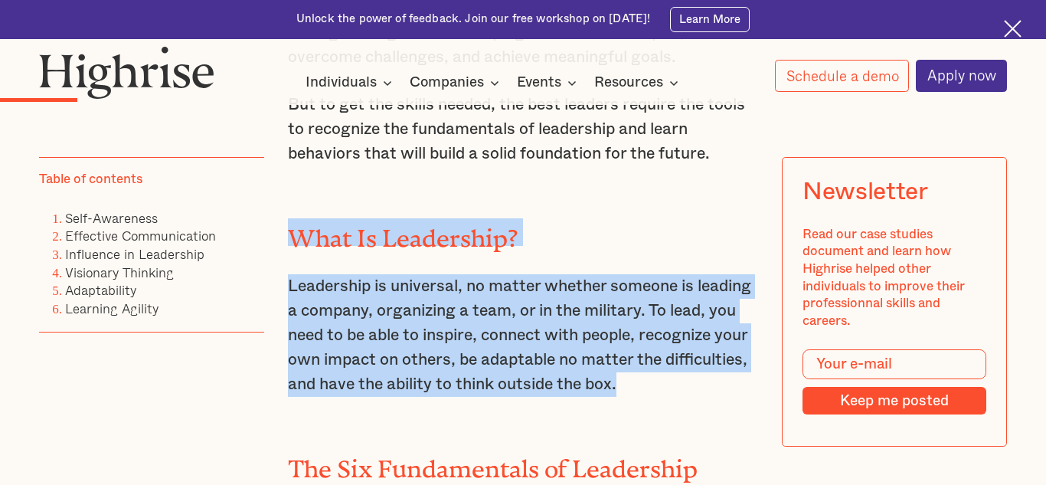
scroll to position [1090, 0]
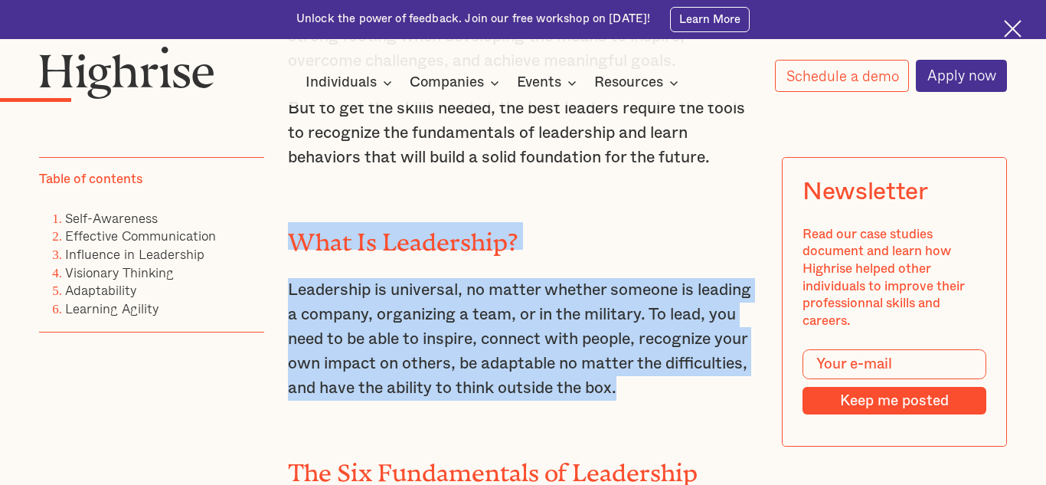
click at [487, 381] on p "Leadership is universal, no matter whether someone is leading a company, organi…" at bounding box center [523, 339] width 470 height 123
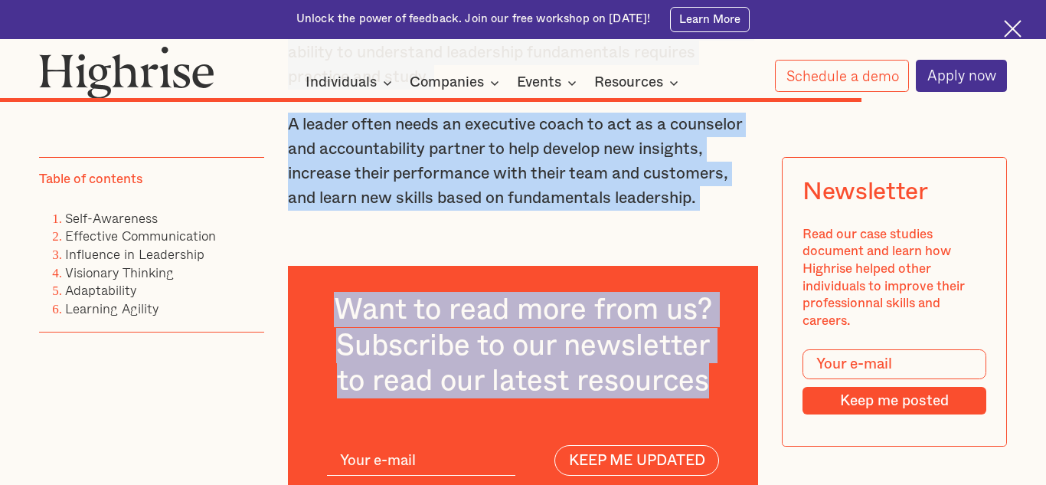
scroll to position [6873, 0]
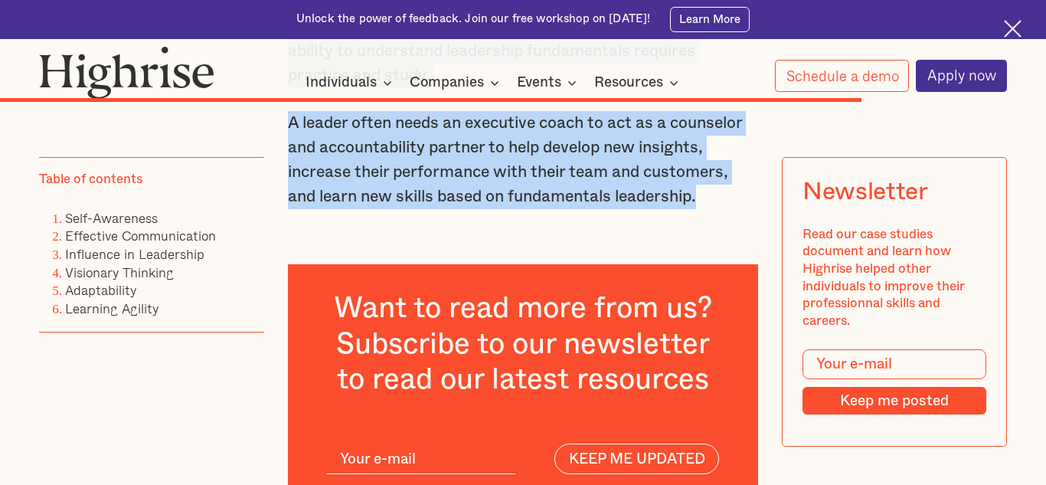
drag, startPoint x: 293, startPoint y: 233, endPoint x: 717, endPoint y: 231, distance: 423.5
copy div "Lore Ip Dolorsitam? Consectetu ad elitseddo, ei tempor incidid utlabor et dolor…"
